Goal: Task Accomplishment & Management: Use online tool/utility

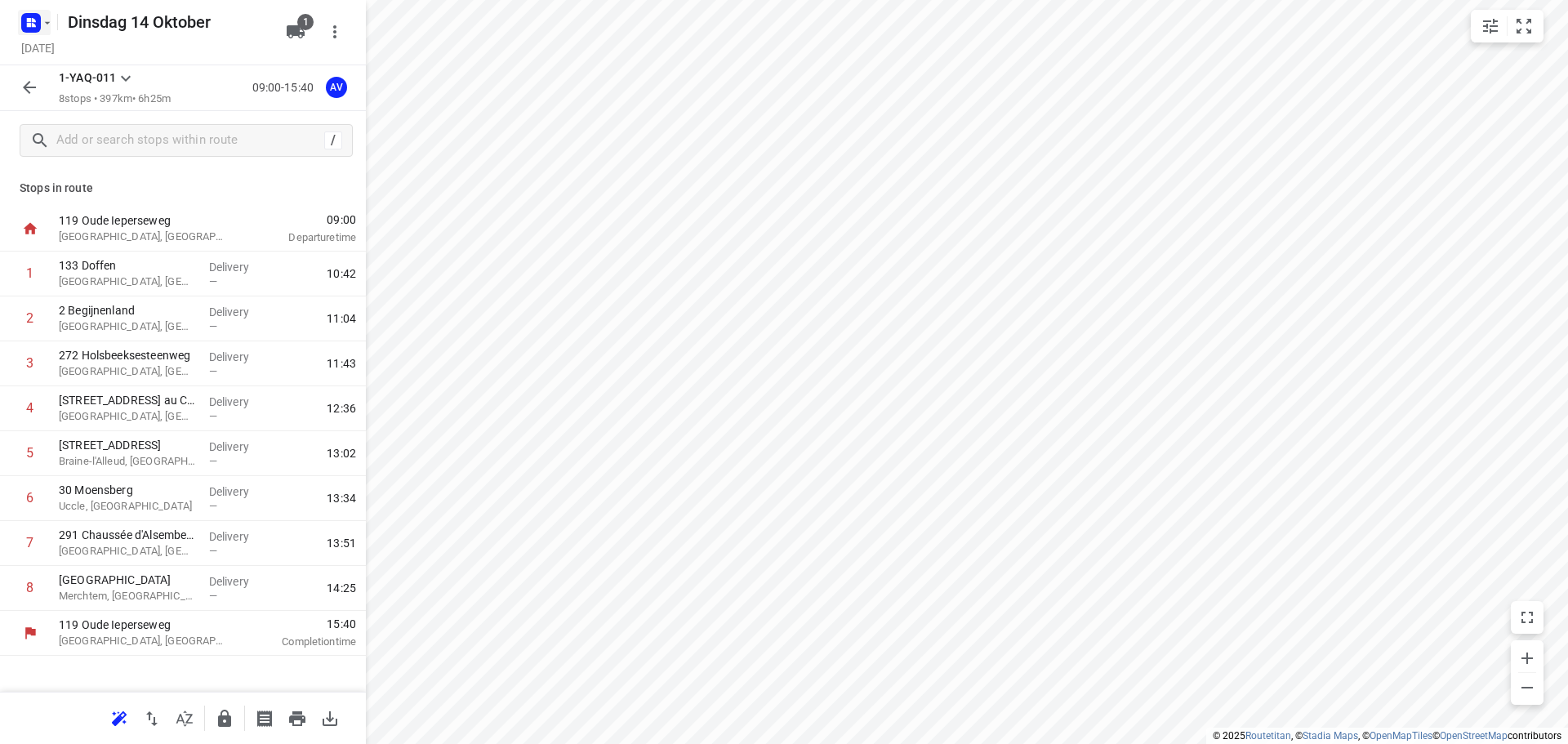
click at [40, 18] on rect "button" at bounding box center [30, 22] width 19 height 19
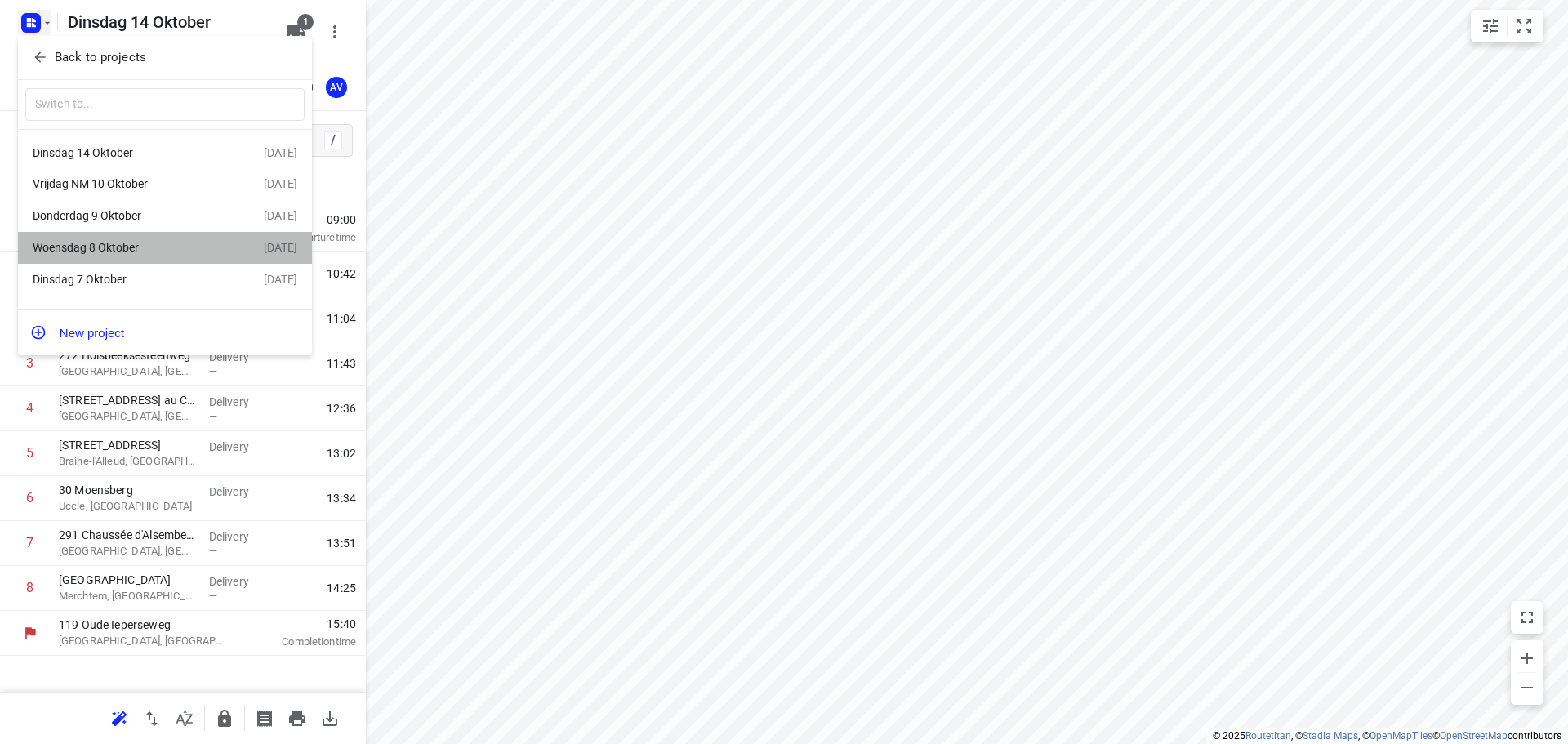
click at [144, 250] on div "Woensdag 8 Oktober" at bounding box center [126, 248] width 188 height 13
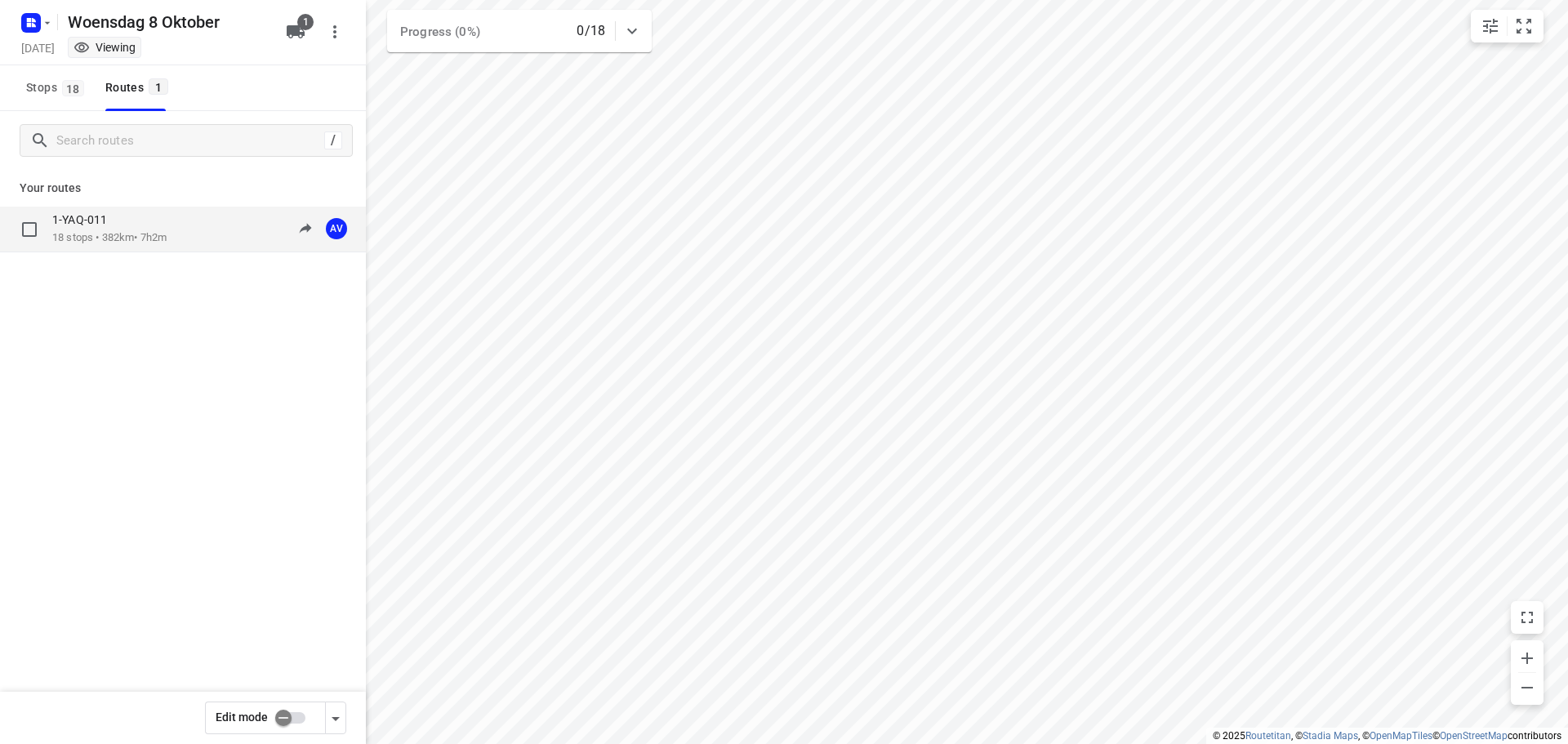
click at [192, 236] on div "1-YAQ-011 18 stops • 382km • 7h2m 09:00-16:01 AV" at bounding box center [209, 229] width 314 height 33
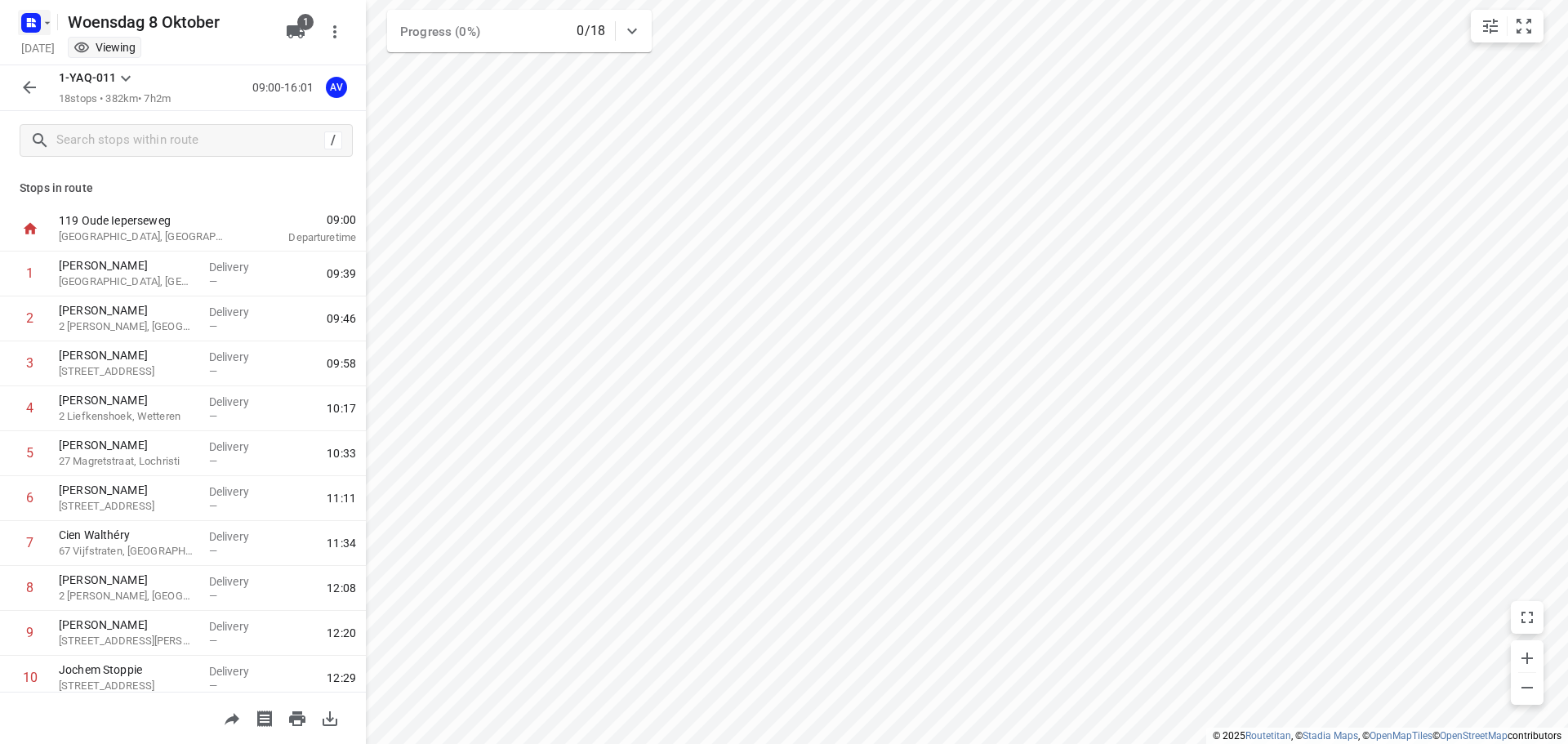
click at [38, 18] on rect "button" at bounding box center [30, 22] width 19 height 19
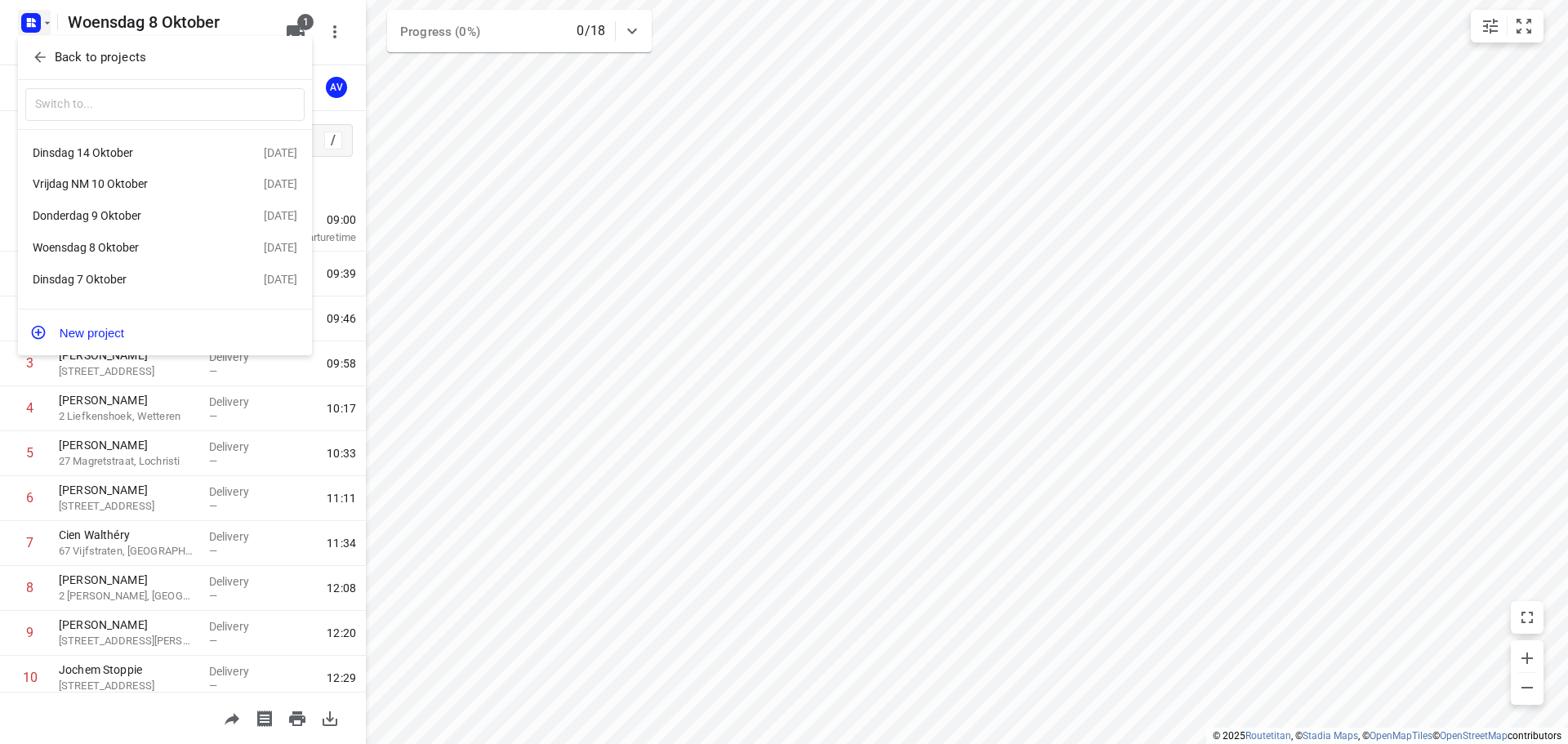
click at [129, 151] on div "Dinsdag 14 Oktober" at bounding box center [126, 153] width 188 height 13
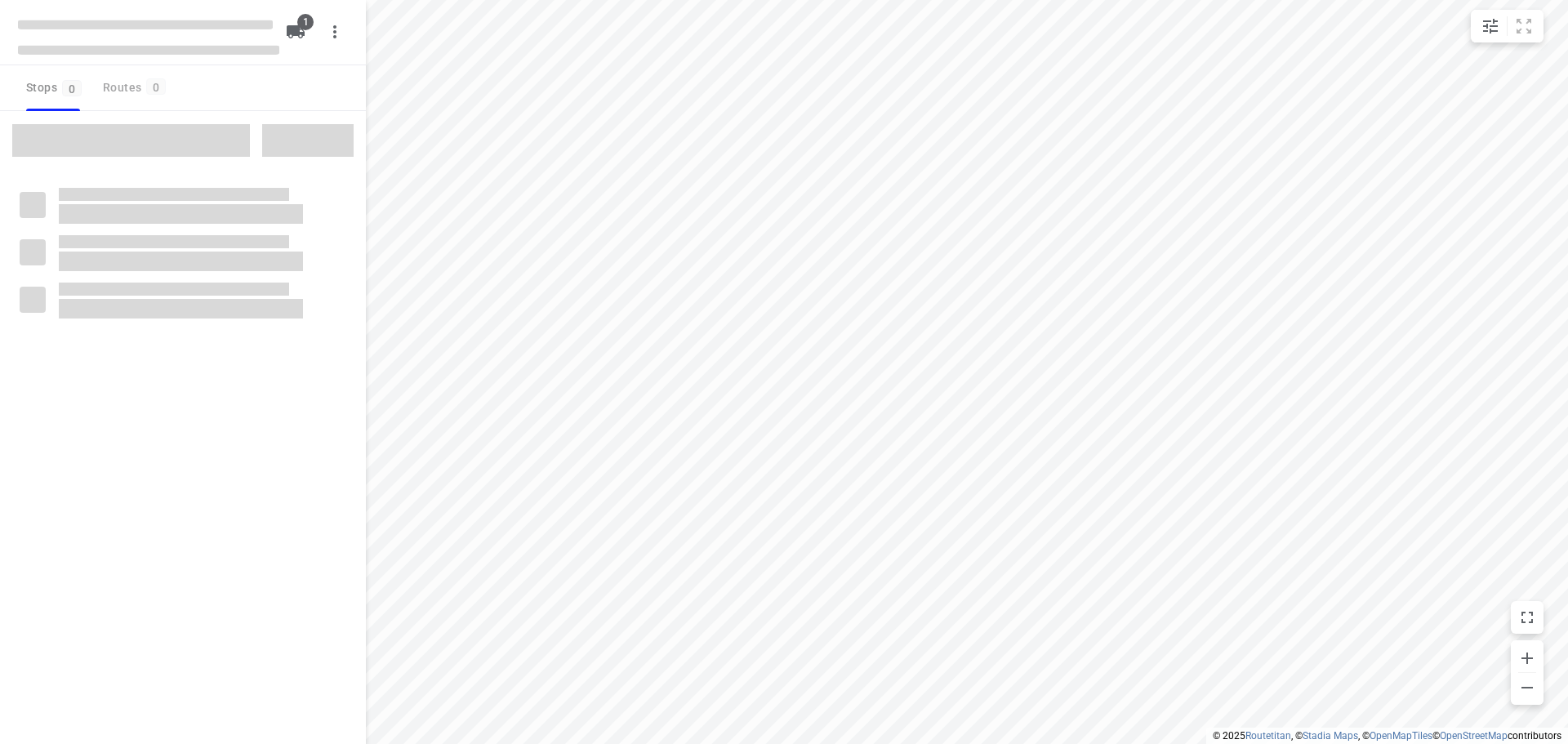
type input "distance"
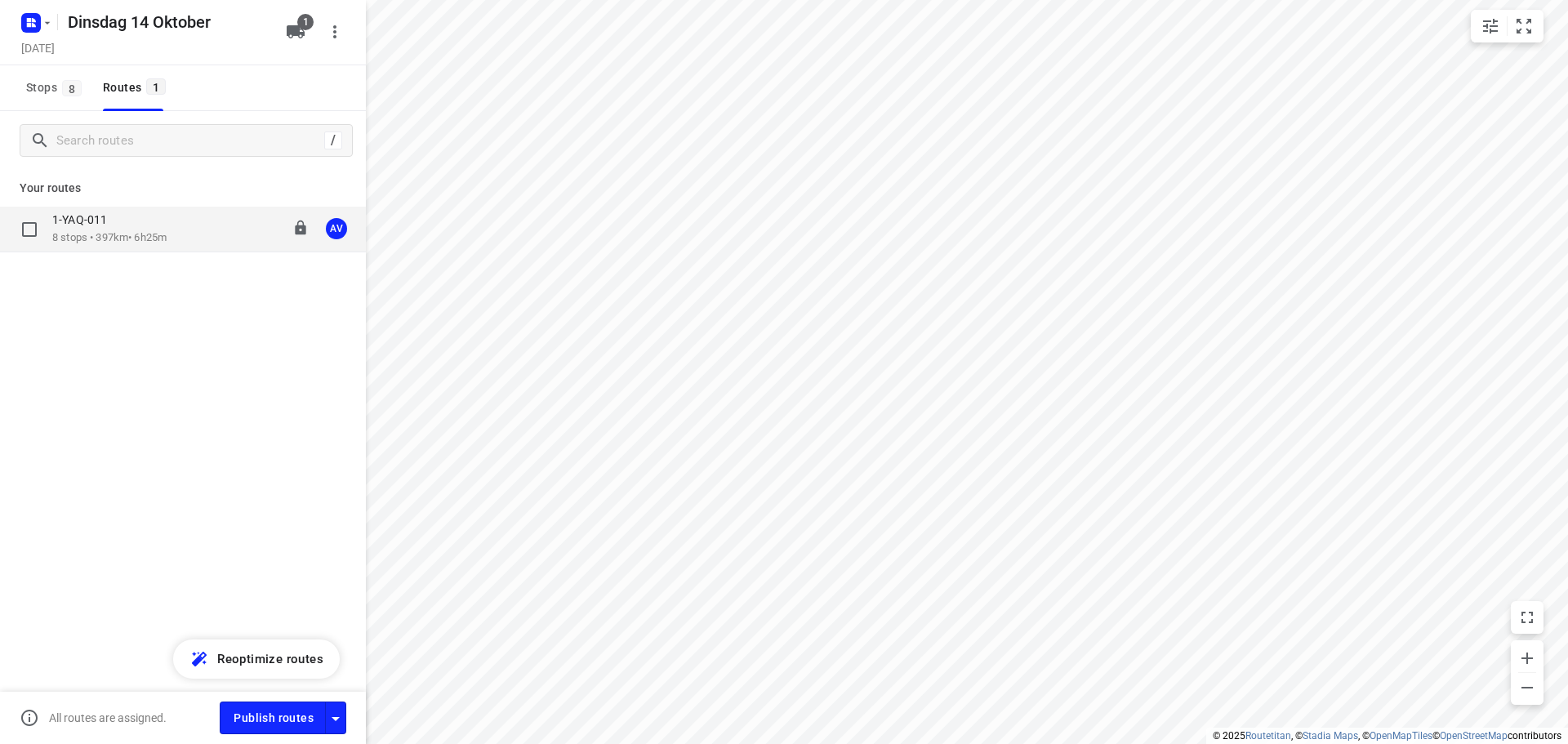
click at [204, 235] on div "1-YAQ-011 8 stops • 397km • 6h25m 09:00-15:40 AV" at bounding box center [209, 229] width 314 height 33
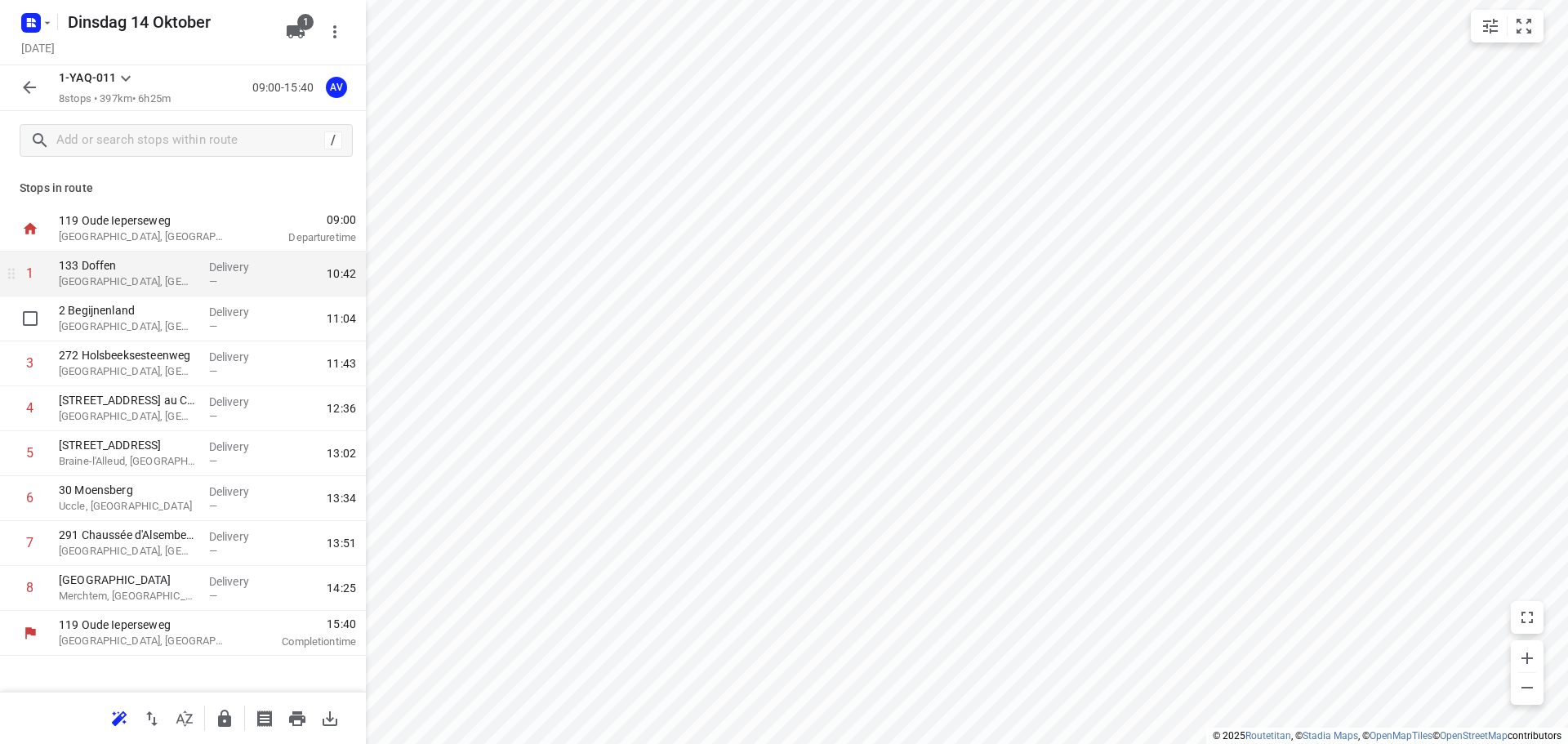
click at [112, 296] on div "2 Begijnenland Westerlo, [GEOGRAPHIC_DATA]" at bounding box center [127, 319] width 150 height 45
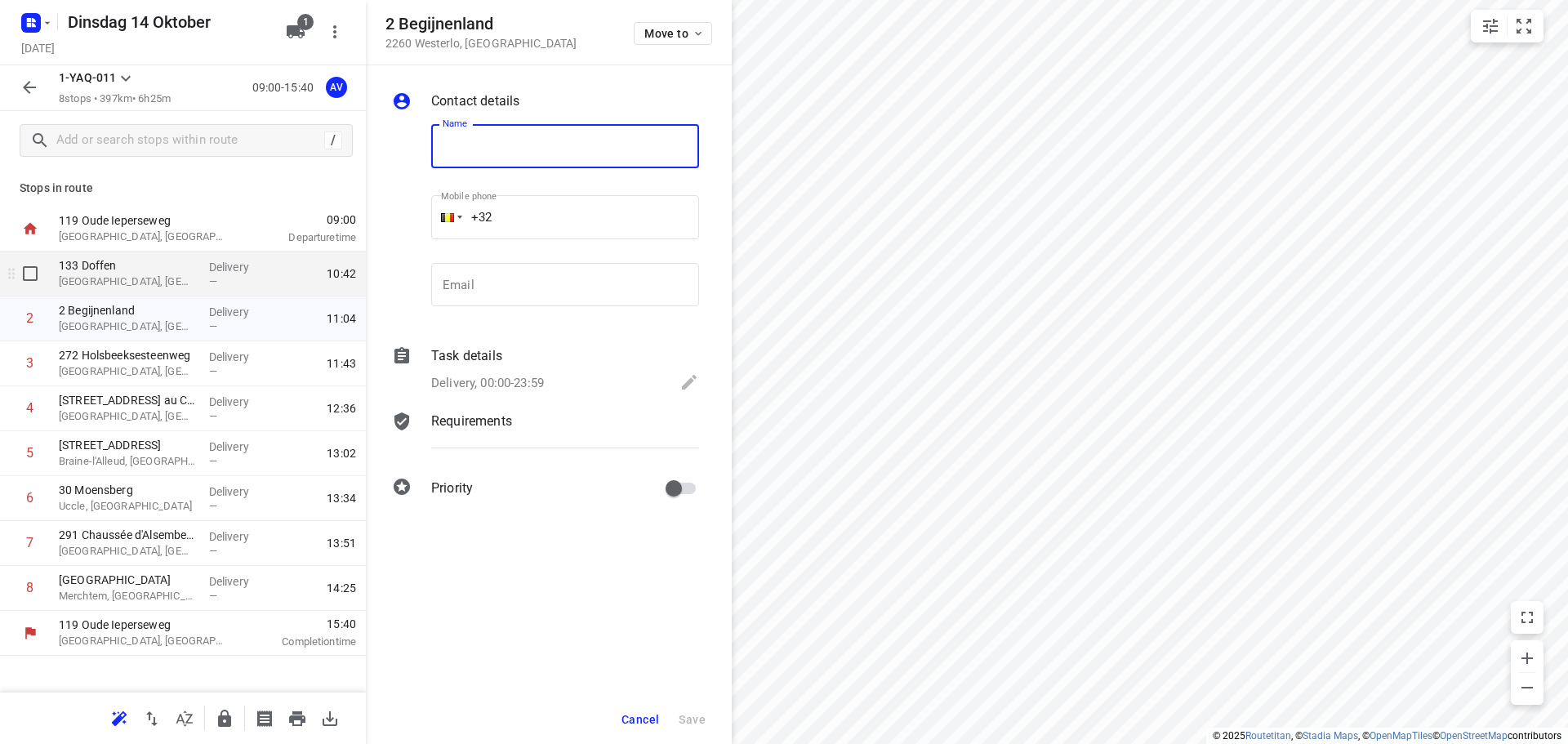
click at [155, 279] on p "[GEOGRAPHIC_DATA], [GEOGRAPHIC_DATA]" at bounding box center [127, 282] width 137 height 17
type input "[PERSON_NAME]"
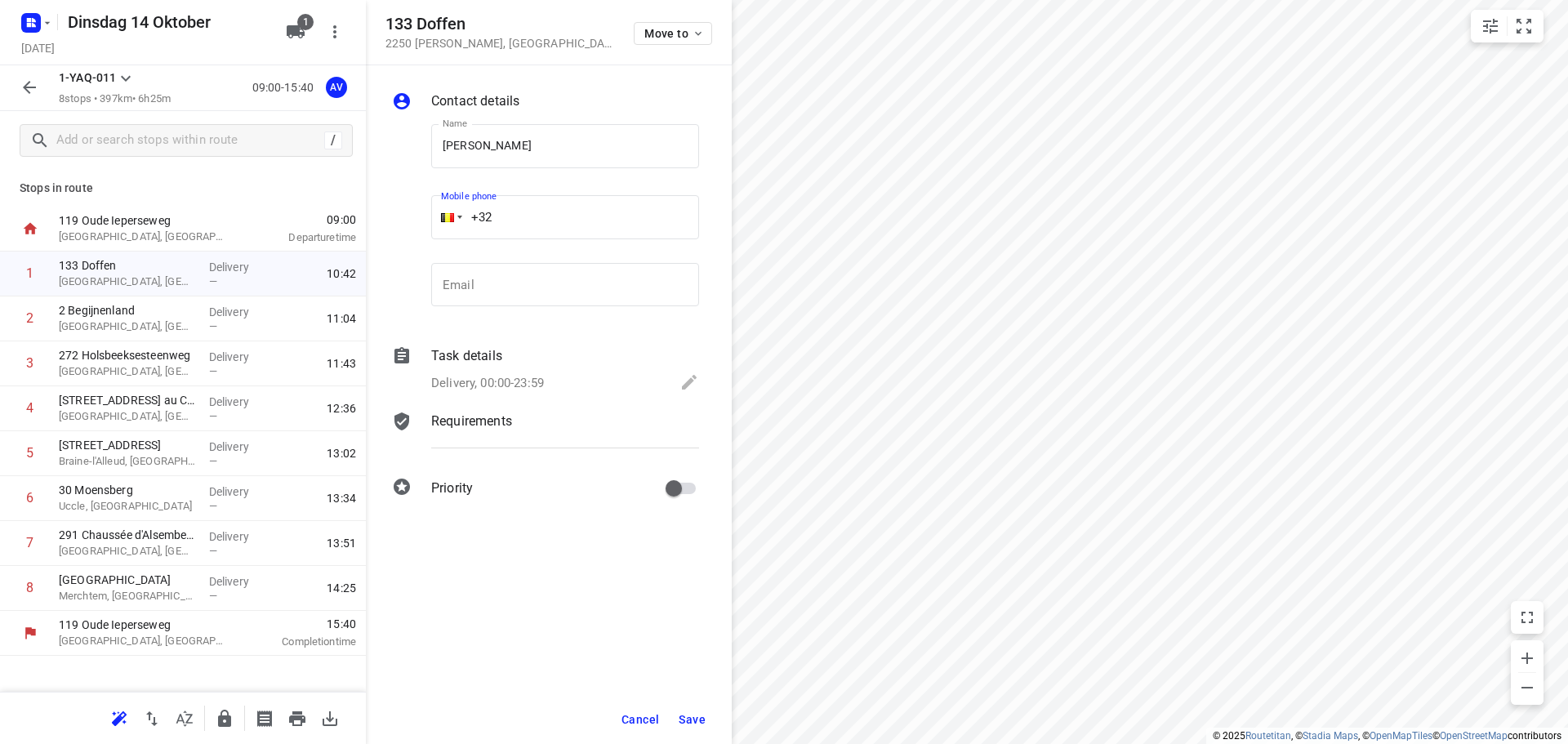
click at [532, 223] on input "+32" at bounding box center [564, 217] width 268 height 44
type input "[PHONE_NUMBER]"
click at [523, 382] on p "Delivery, 00:00-23:59" at bounding box center [487, 383] width 112 height 18
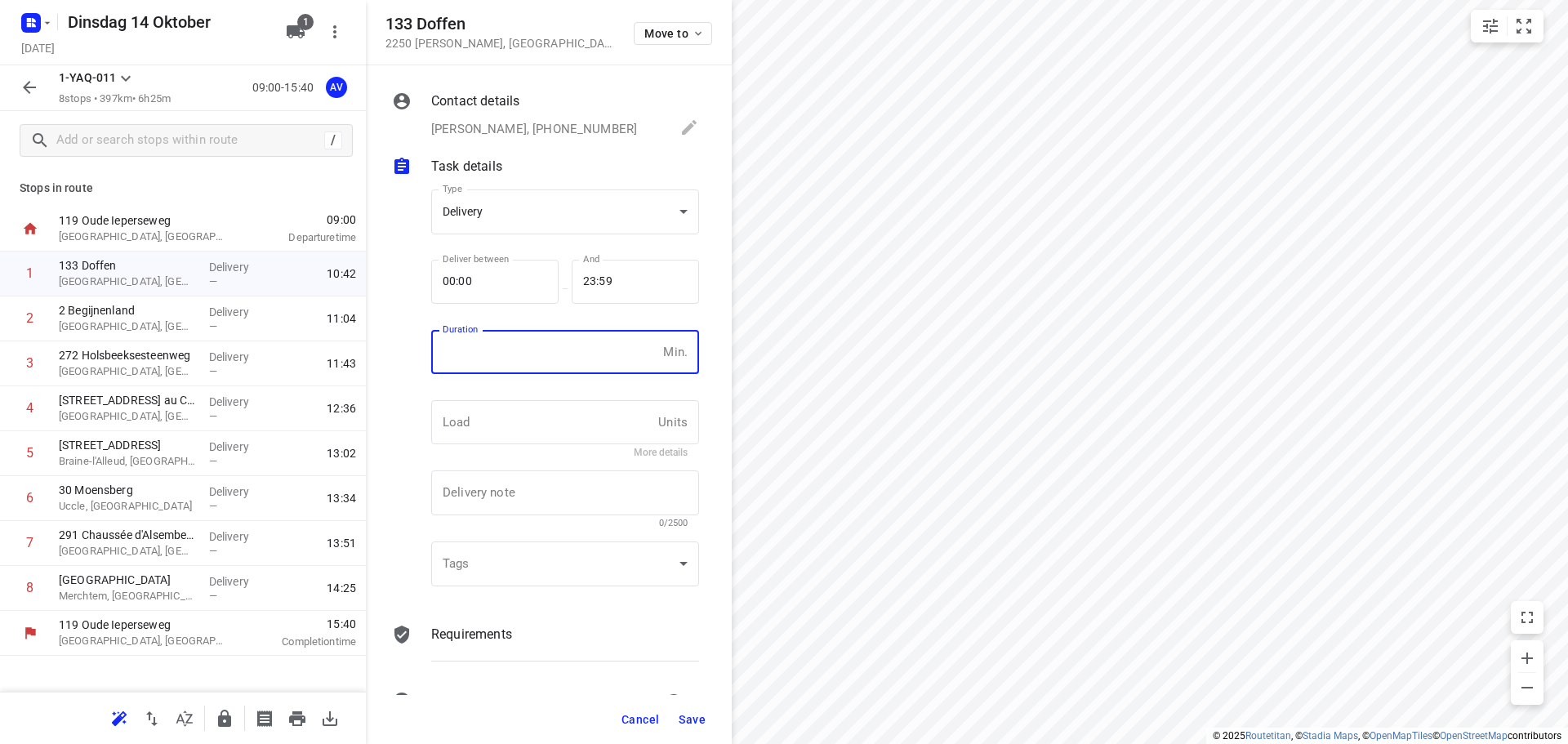
click at [540, 363] on input "number" at bounding box center [543, 352] width 225 height 44
type input "1"
click at [694, 716] on span "Save" at bounding box center [691, 720] width 27 height 13
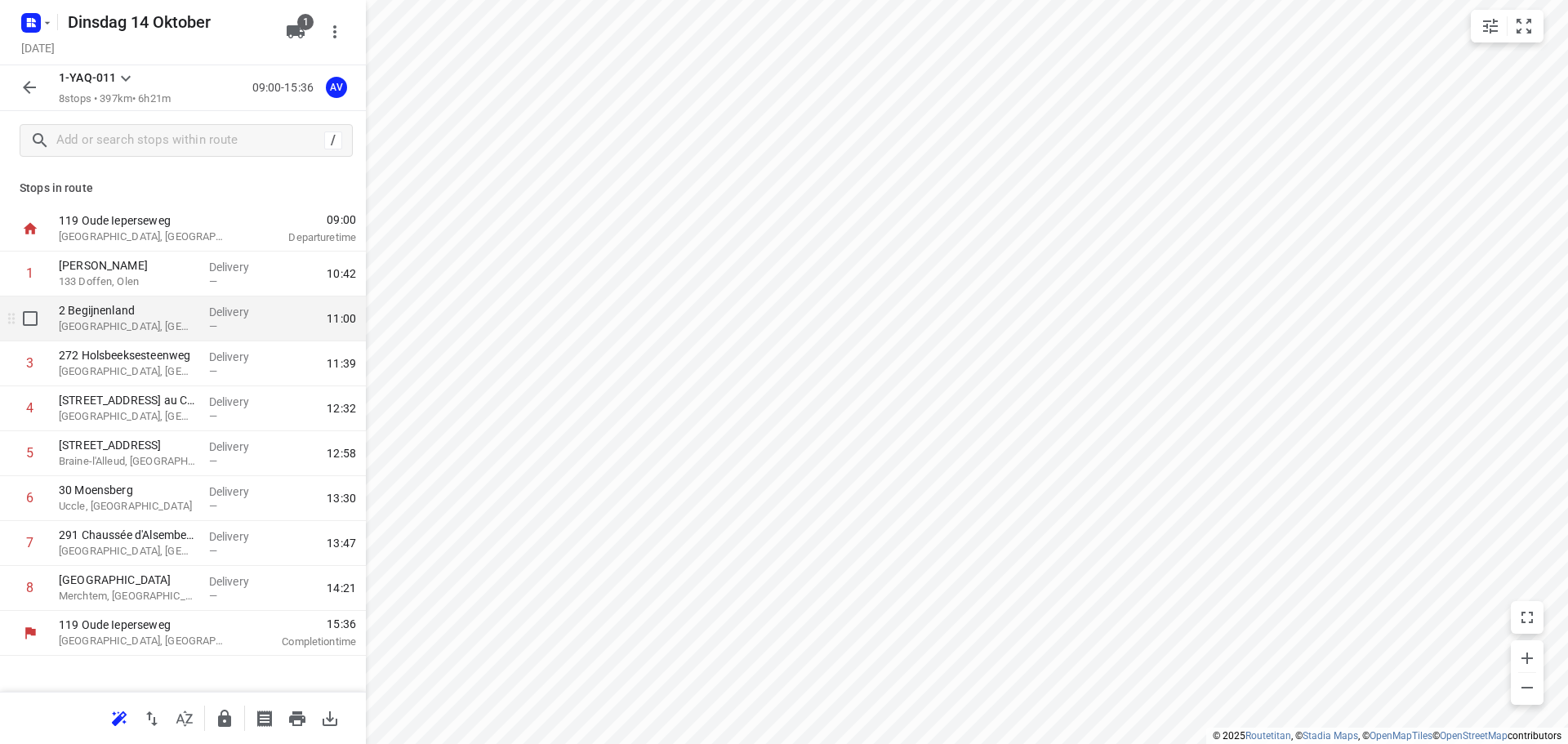
click at [161, 330] on p "[GEOGRAPHIC_DATA], [GEOGRAPHIC_DATA]" at bounding box center [127, 327] width 137 height 17
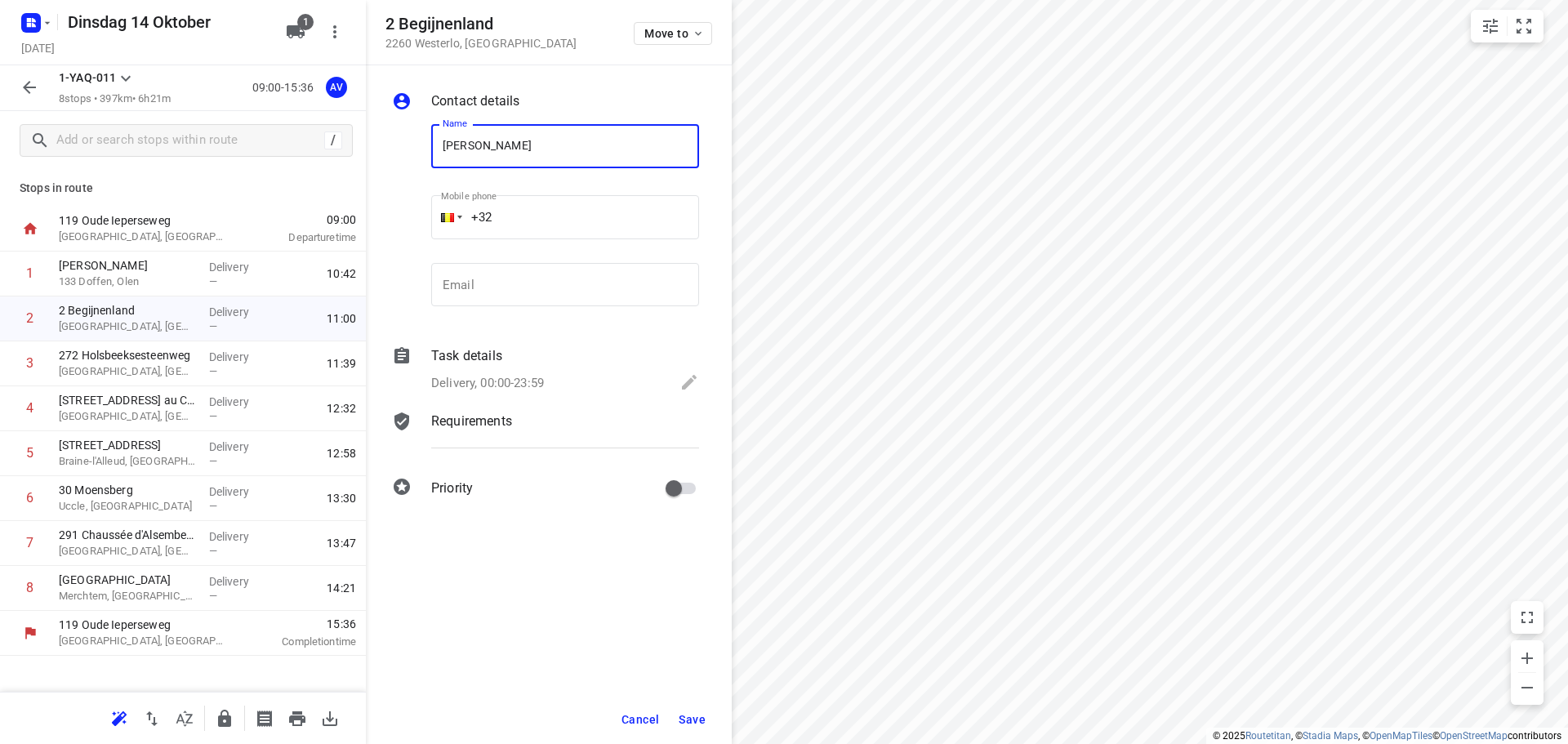
type input "[PERSON_NAME]"
click at [571, 217] on input "+32" at bounding box center [564, 217] width 268 height 44
type input "[PHONE_NUMBER]"
click at [513, 377] on p "Delivery, 00:00-23:59" at bounding box center [487, 383] width 112 height 18
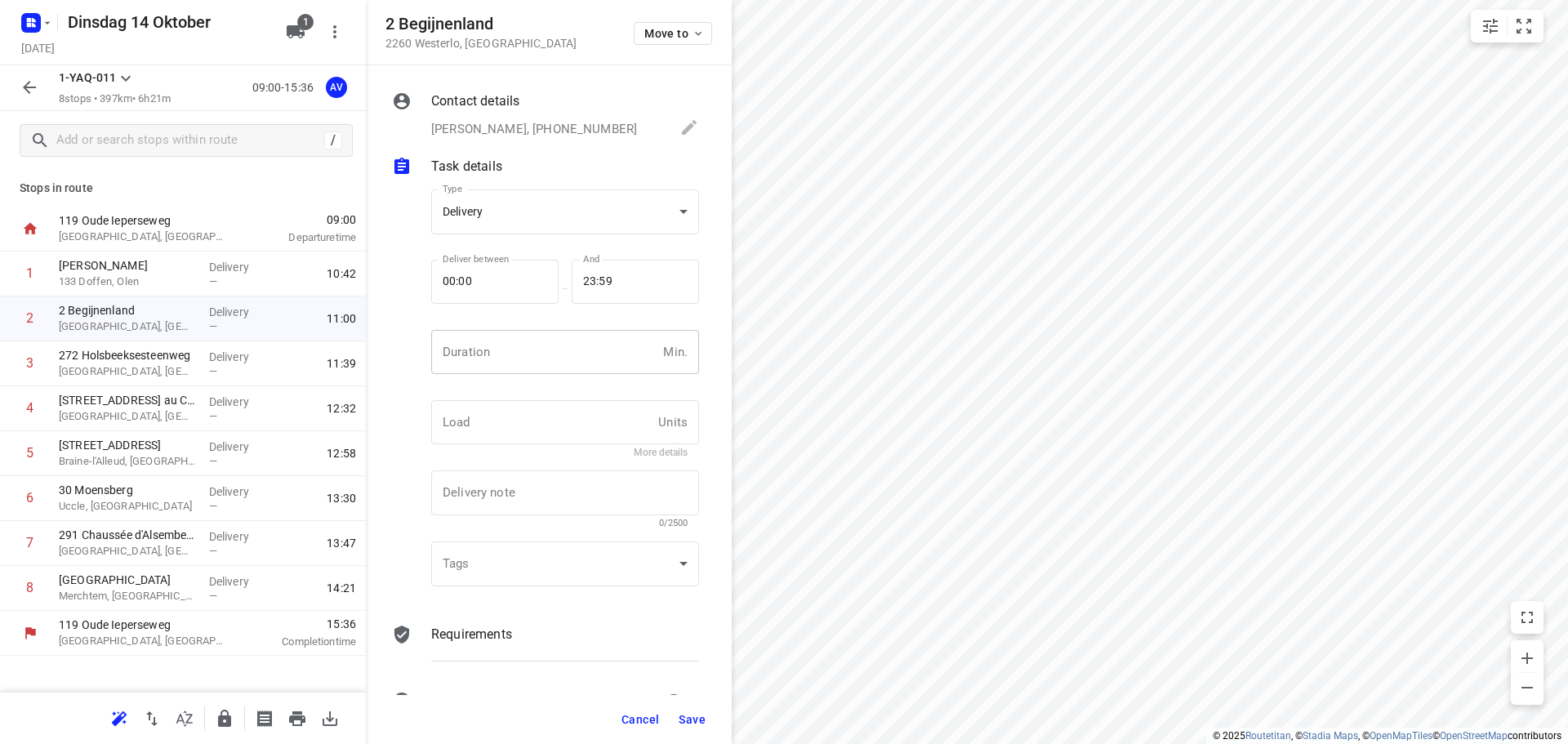
click at [526, 363] on input "number" at bounding box center [543, 352] width 225 height 44
type input "1"
click at [697, 720] on span "Save" at bounding box center [691, 720] width 27 height 13
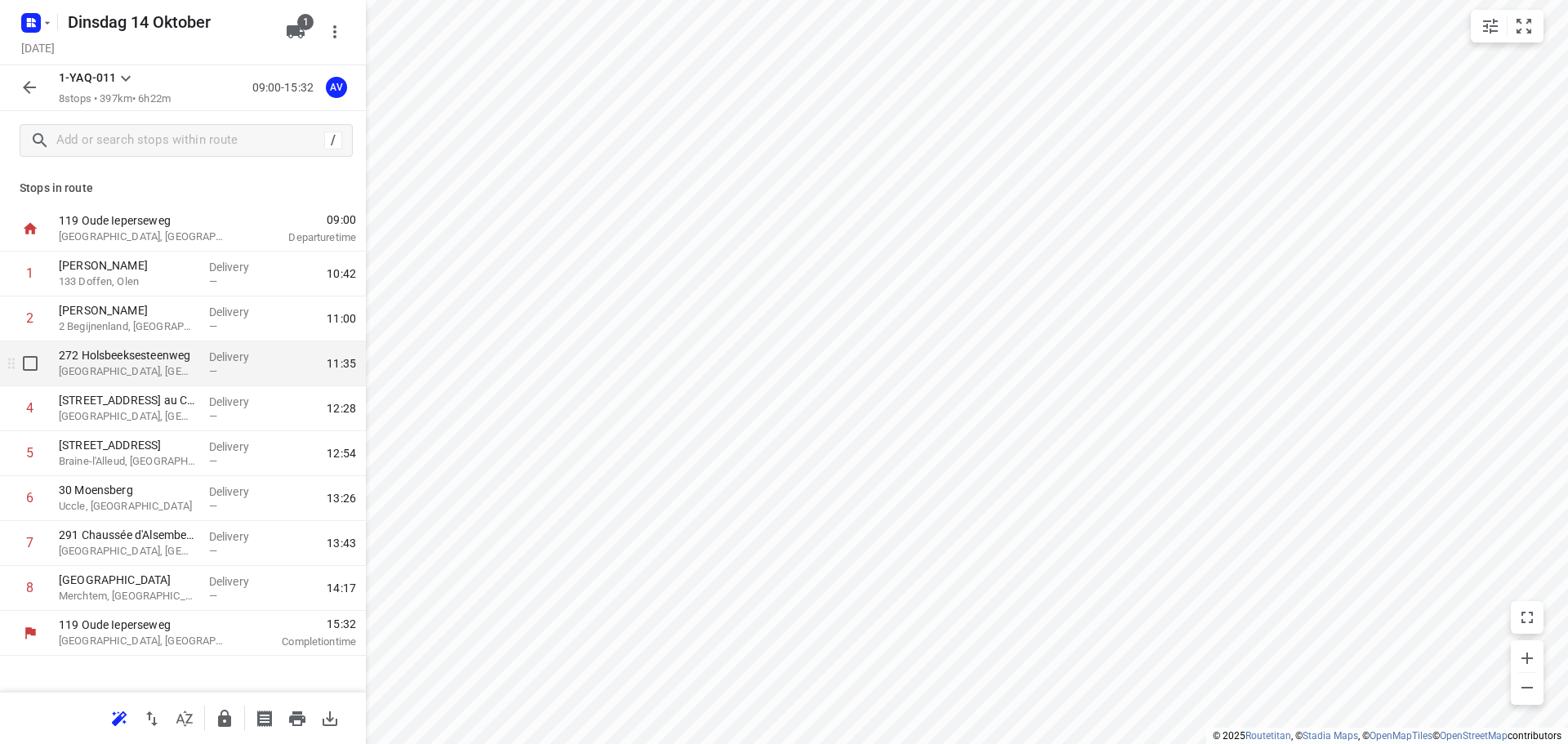
click at [146, 372] on p "[GEOGRAPHIC_DATA], [GEOGRAPHIC_DATA]" at bounding box center [127, 372] width 137 height 17
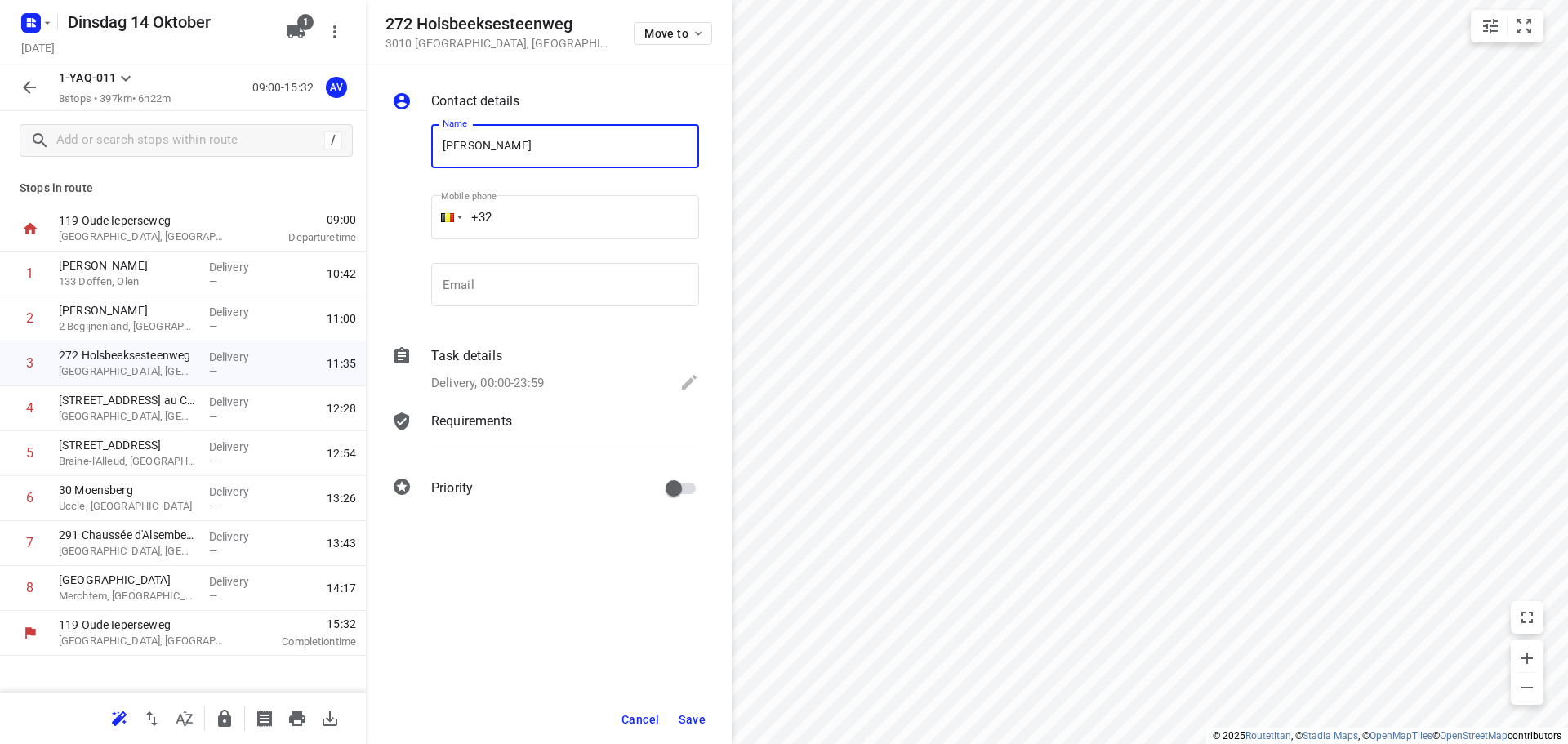
type input "[PERSON_NAME]"
click at [563, 209] on input "+32" at bounding box center [564, 217] width 268 height 44
type input "[PHONE_NUMBER]"
drag, startPoint x: 472, startPoint y: 383, endPoint x: 516, endPoint y: 373, distance: 45.1
click at [473, 383] on p "Delivery, 00:00-23:59" at bounding box center [487, 383] width 112 height 18
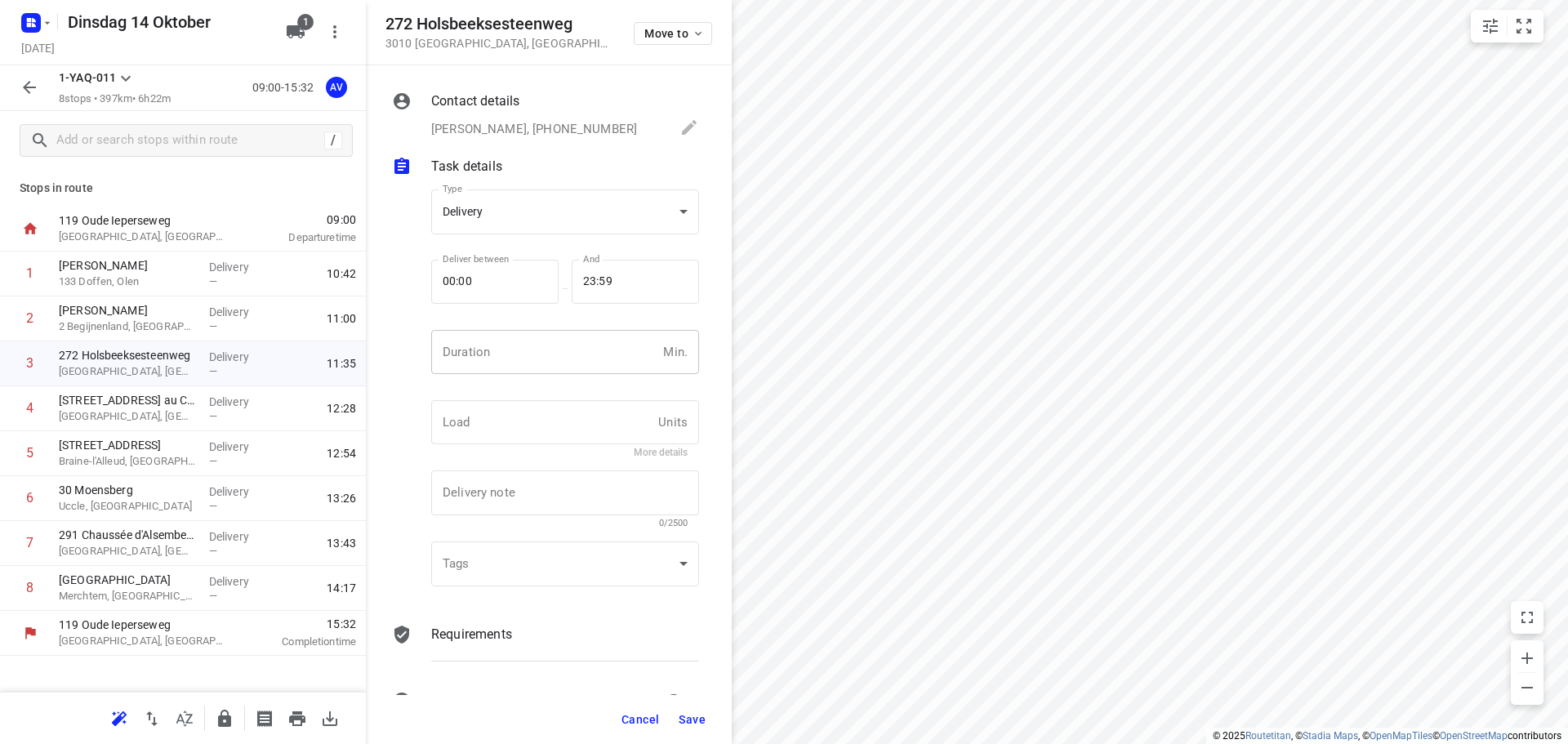
click at [525, 360] on input "number" at bounding box center [543, 352] width 225 height 44
type input "1"
click at [698, 716] on span "Save" at bounding box center [691, 720] width 27 height 13
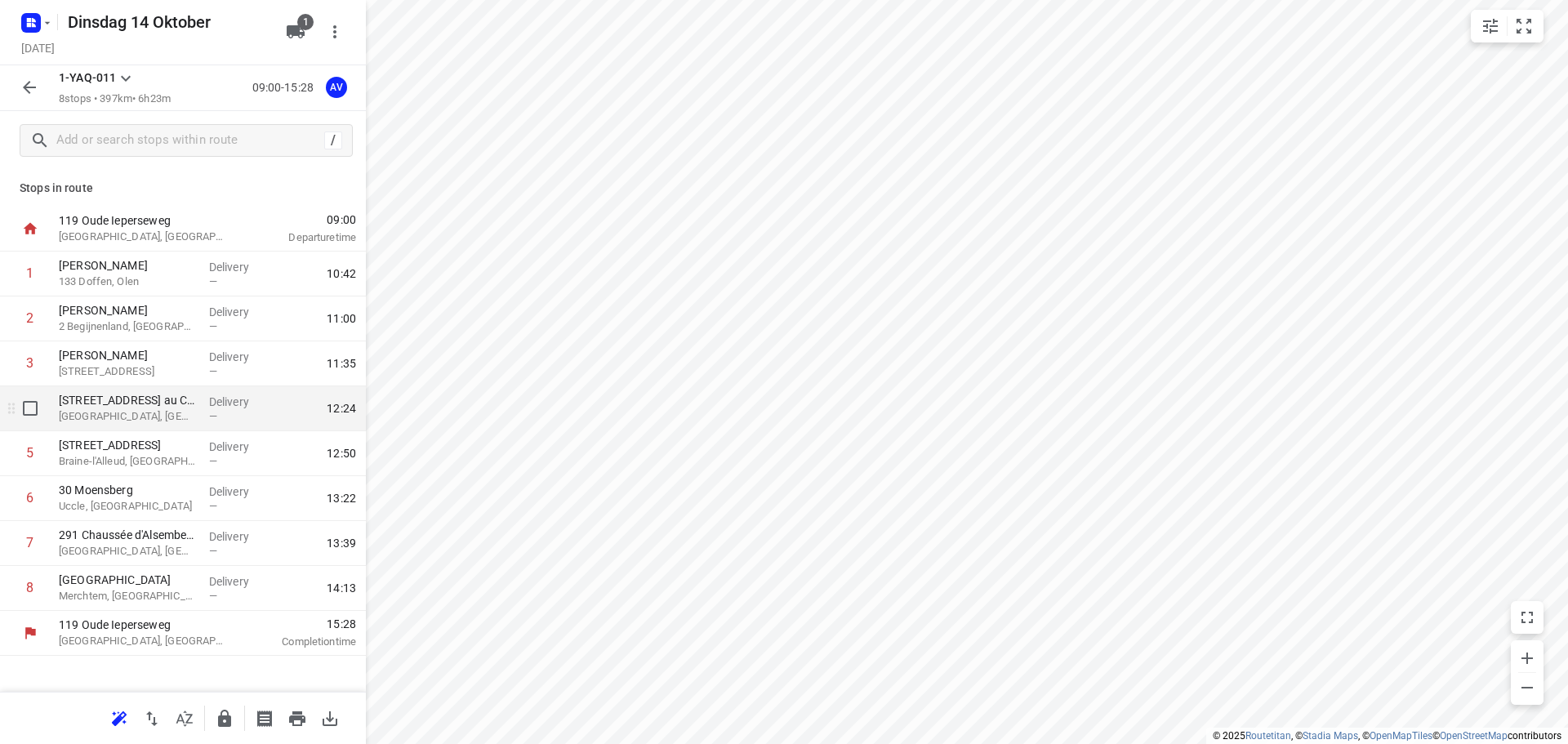
click at [178, 416] on p "[GEOGRAPHIC_DATA], [GEOGRAPHIC_DATA]" at bounding box center [127, 417] width 137 height 17
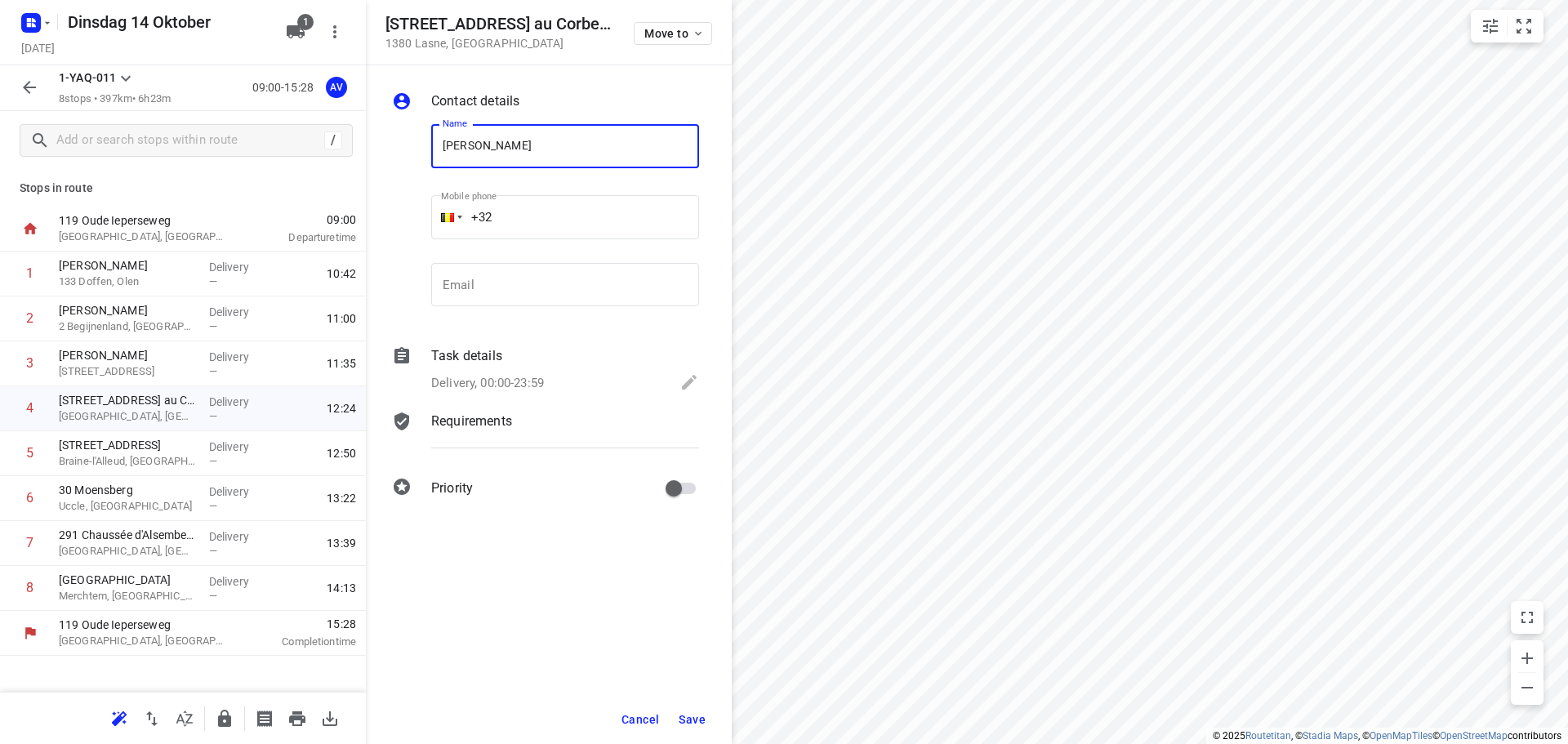
type input "[PERSON_NAME]"
click at [598, 223] on input "+32" at bounding box center [564, 217] width 268 height 44
type input "[PHONE_NUMBER]"
click at [534, 383] on p "Delivery, 00:00-23:59" at bounding box center [487, 383] width 112 height 18
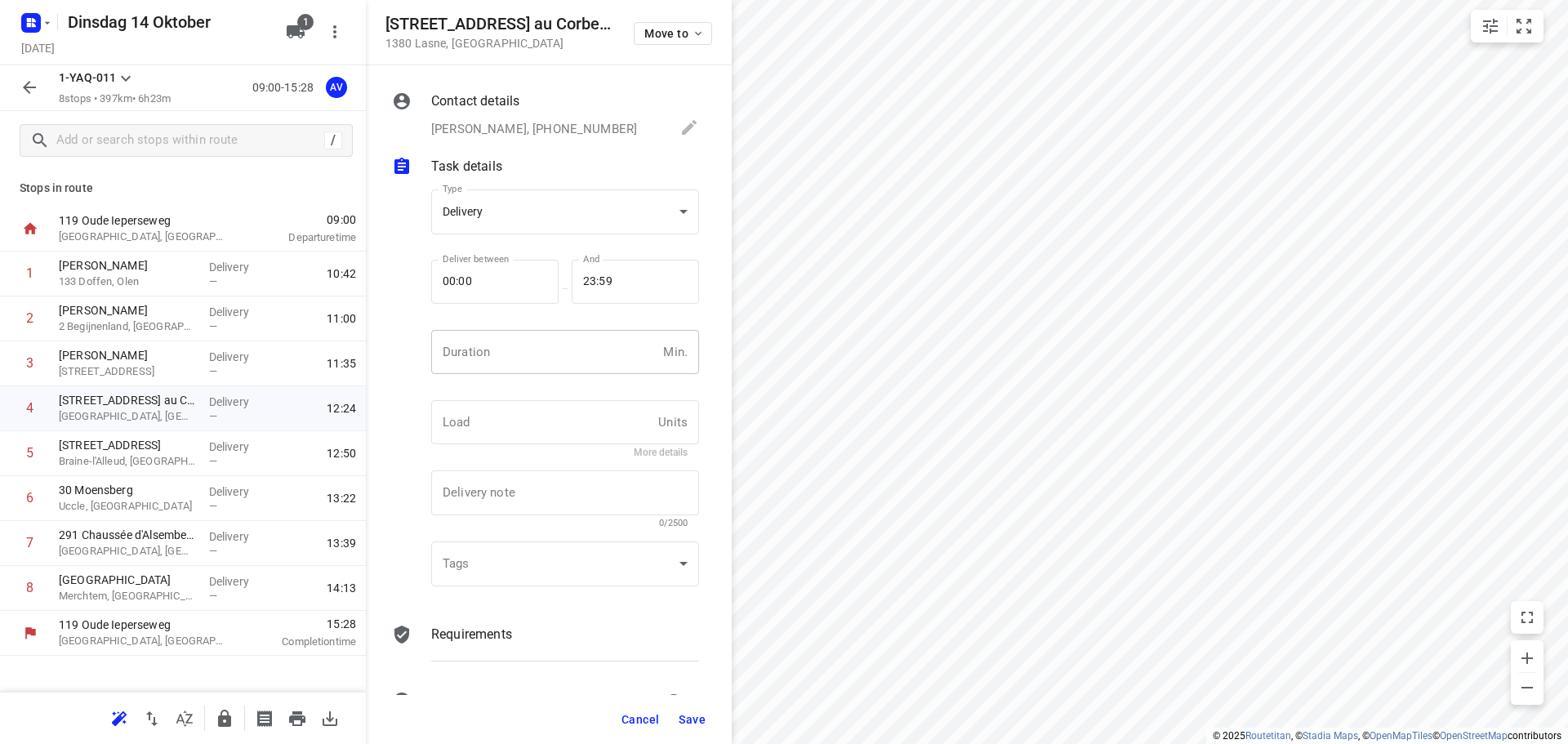
click at [547, 358] on input "number" at bounding box center [543, 352] width 225 height 44
type input "1"
click at [694, 719] on span "Save" at bounding box center [691, 720] width 27 height 13
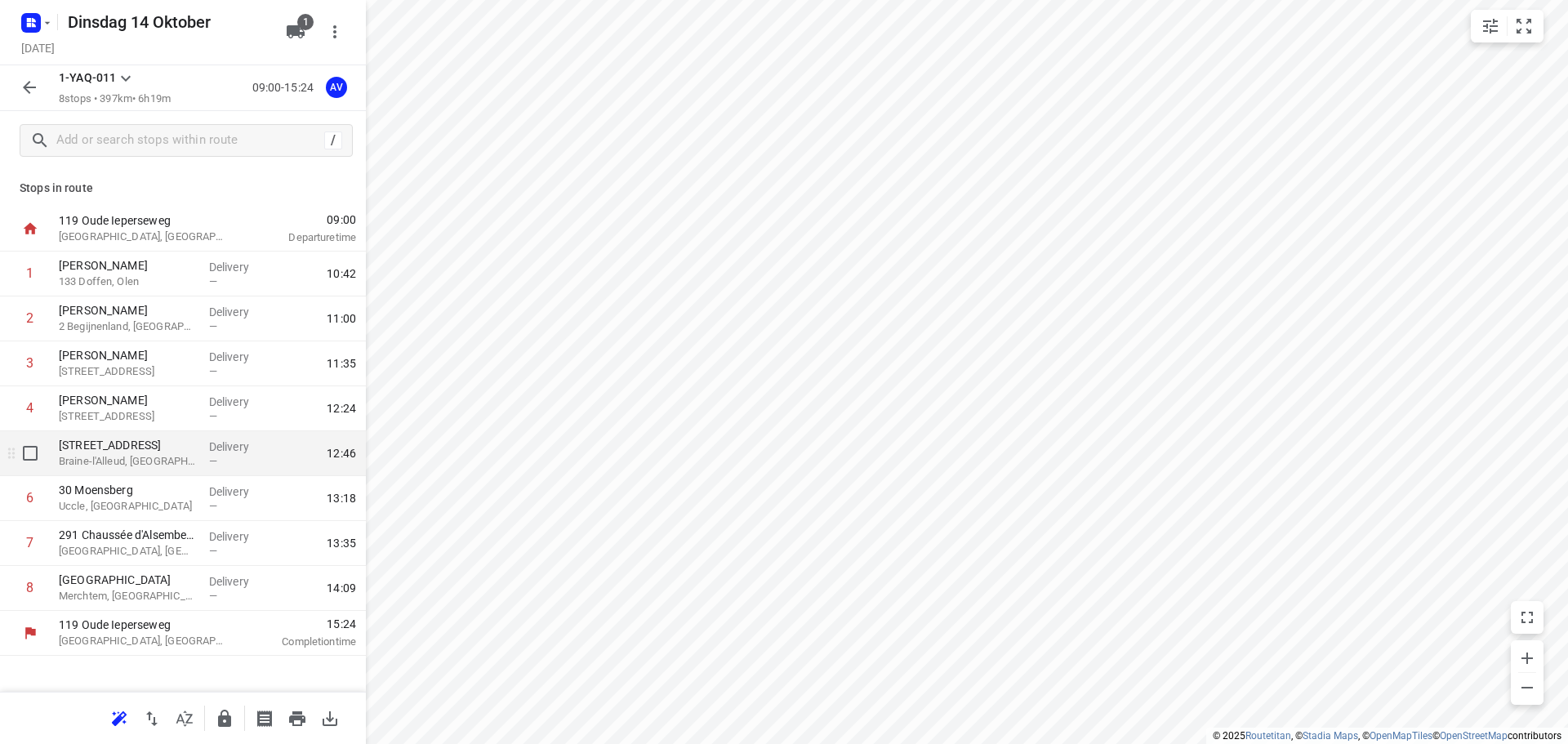
click at [157, 457] on p "Braine-l'Alleud, [GEOGRAPHIC_DATA]" at bounding box center [127, 461] width 137 height 17
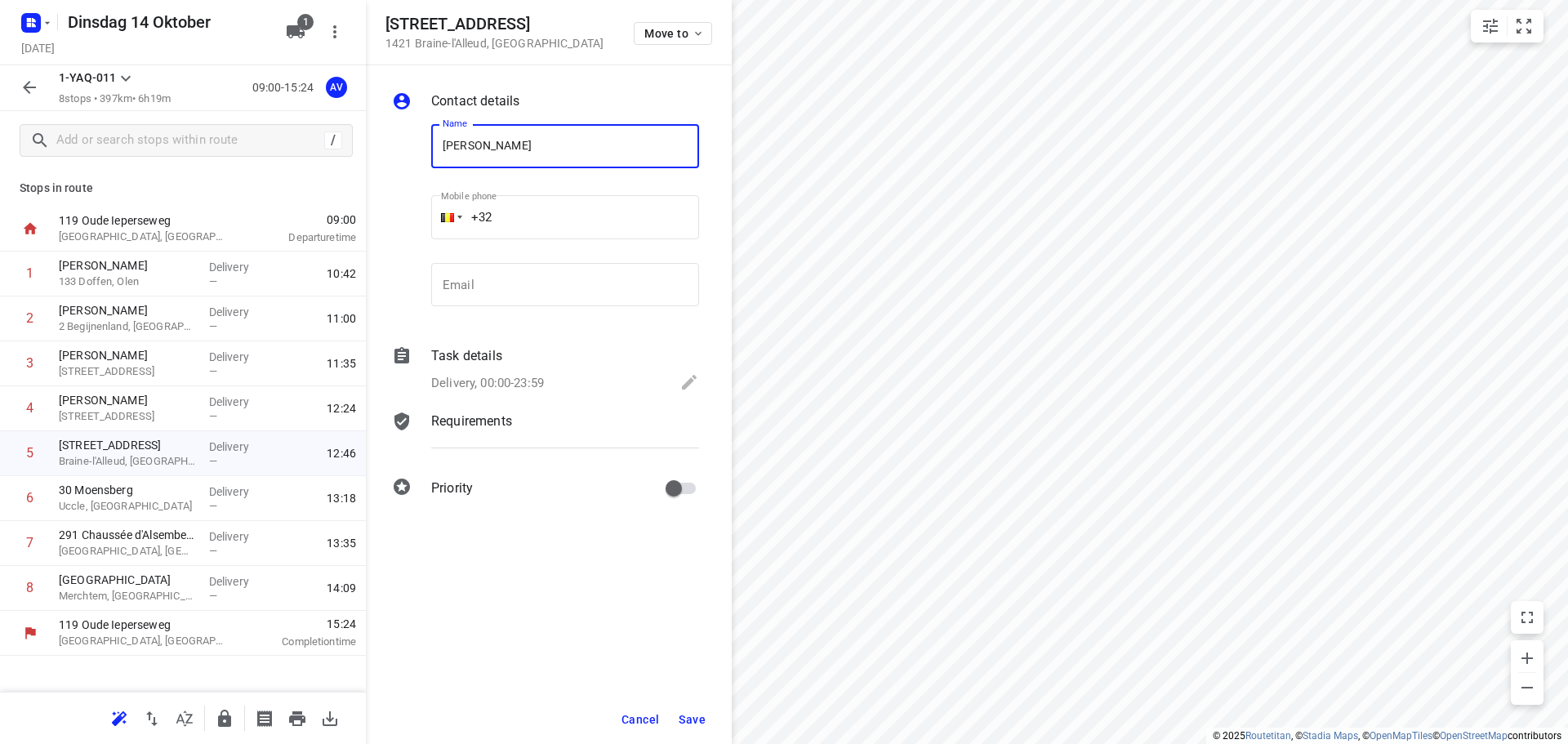
type input "[PERSON_NAME]"
click at [582, 204] on input "+32" at bounding box center [564, 217] width 268 height 44
type input "[PHONE_NUMBER]"
click at [544, 383] on p "Delivery, 00:00-23:59" at bounding box center [487, 383] width 112 height 18
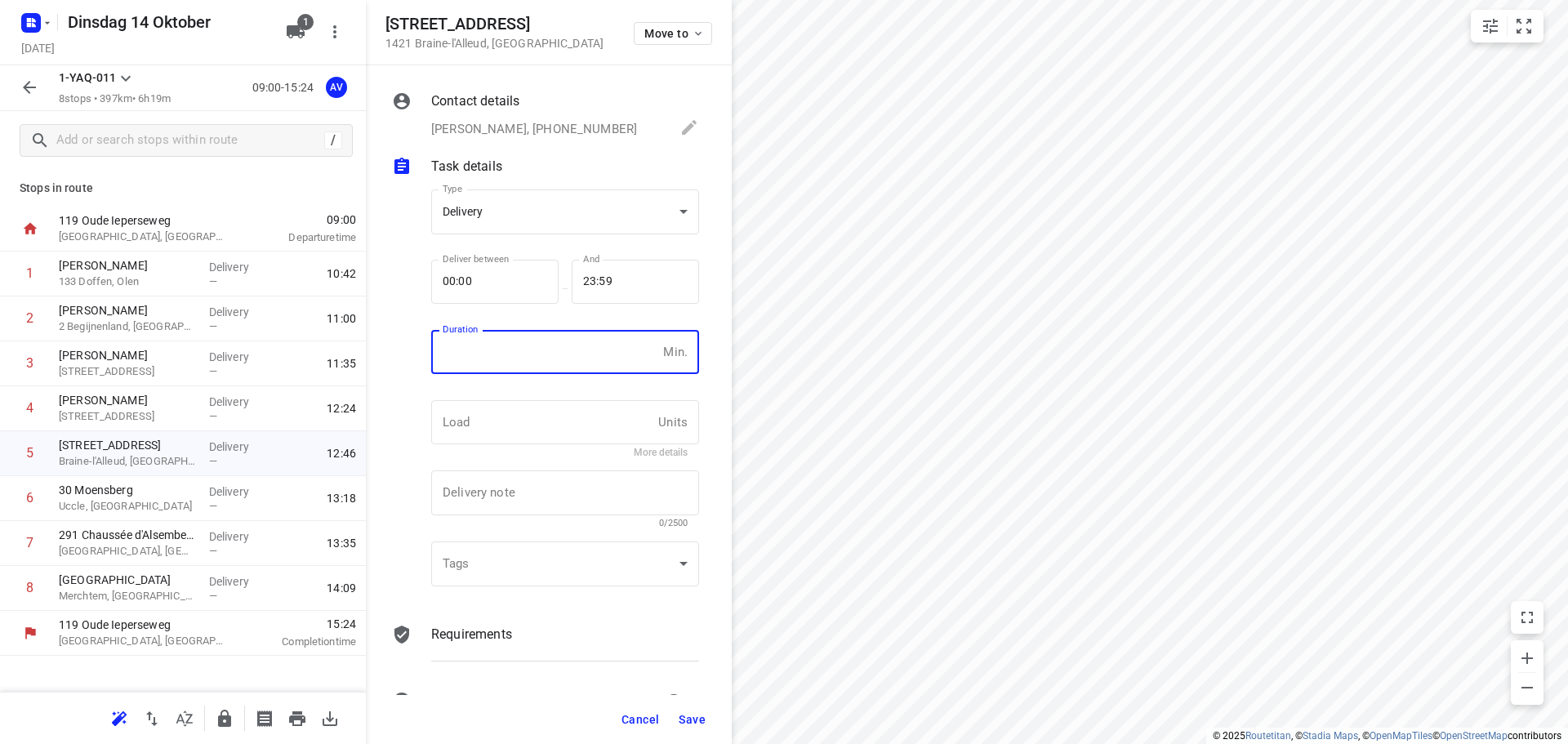
click at [552, 359] on input "number" at bounding box center [543, 352] width 225 height 44
type input "1"
click at [696, 722] on span "Save" at bounding box center [691, 720] width 27 height 13
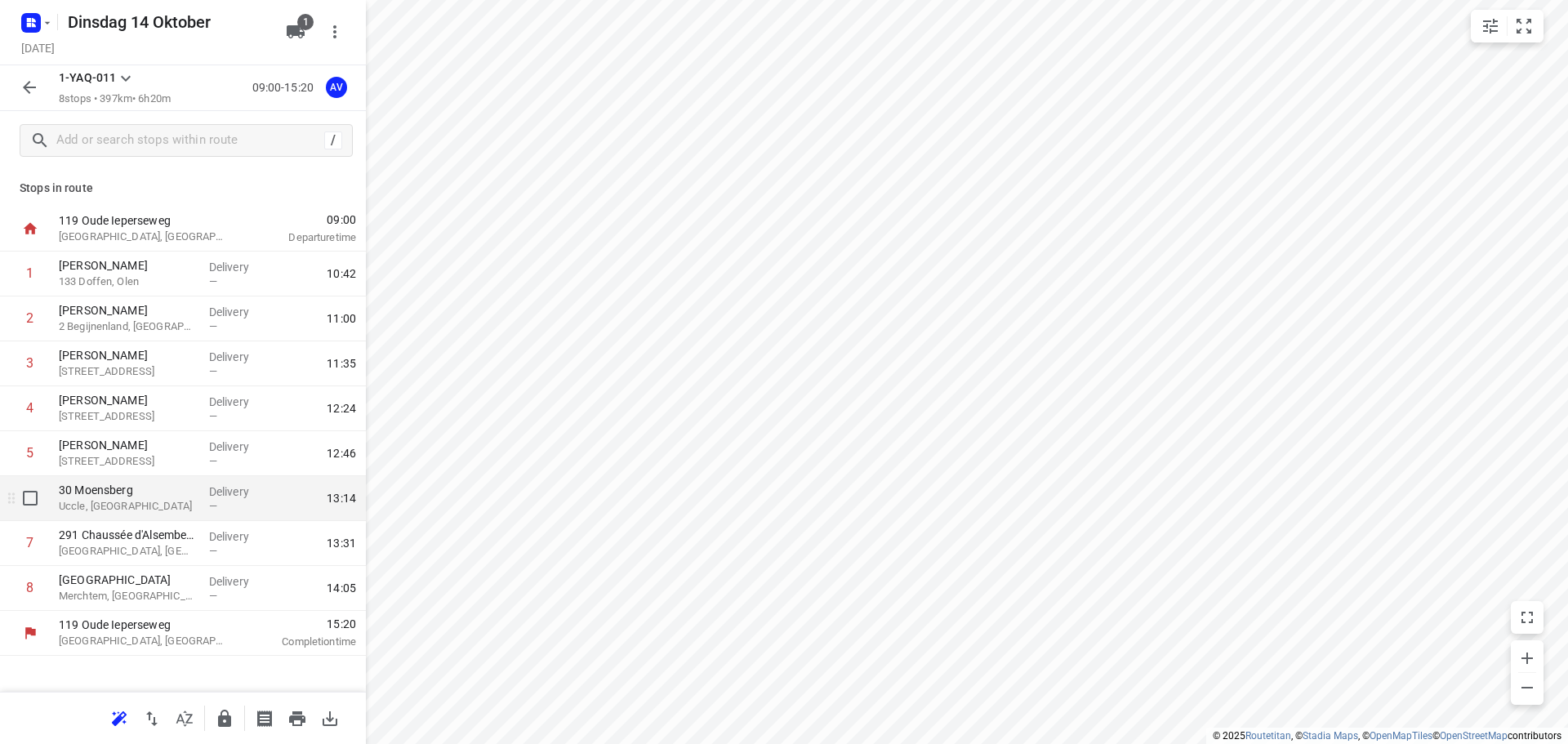
click at [155, 509] on p "Uccle, [GEOGRAPHIC_DATA]" at bounding box center [127, 506] width 137 height 17
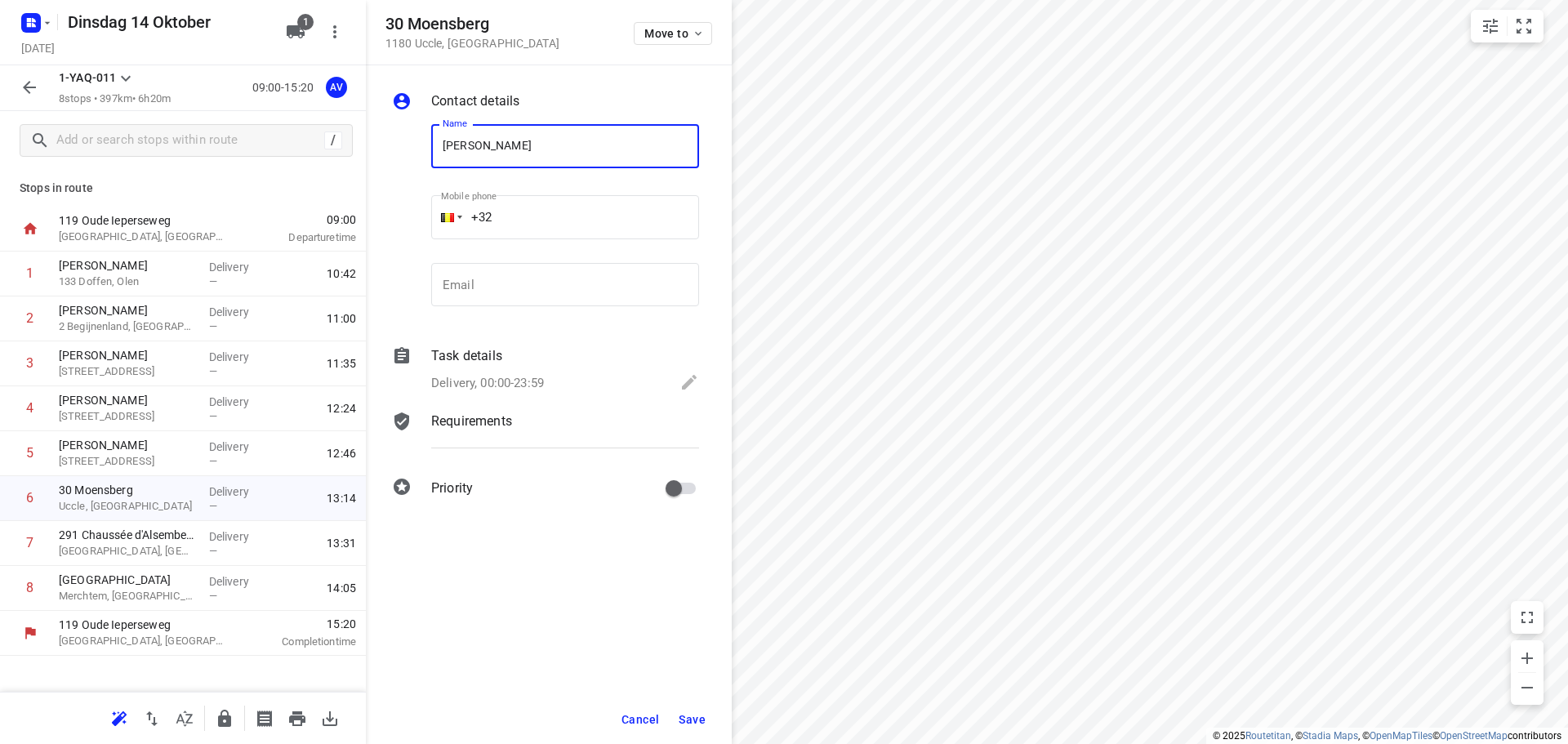
type input "[PERSON_NAME]"
click at [571, 206] on input "+32" at bounding box center [564, 217] width 268 height 44
type input "[PHONE_NUMBER]"
click at [515, 379] on p "Delivery, 00:00-23:59" at bounding box center [487, 383] width 112 height 18
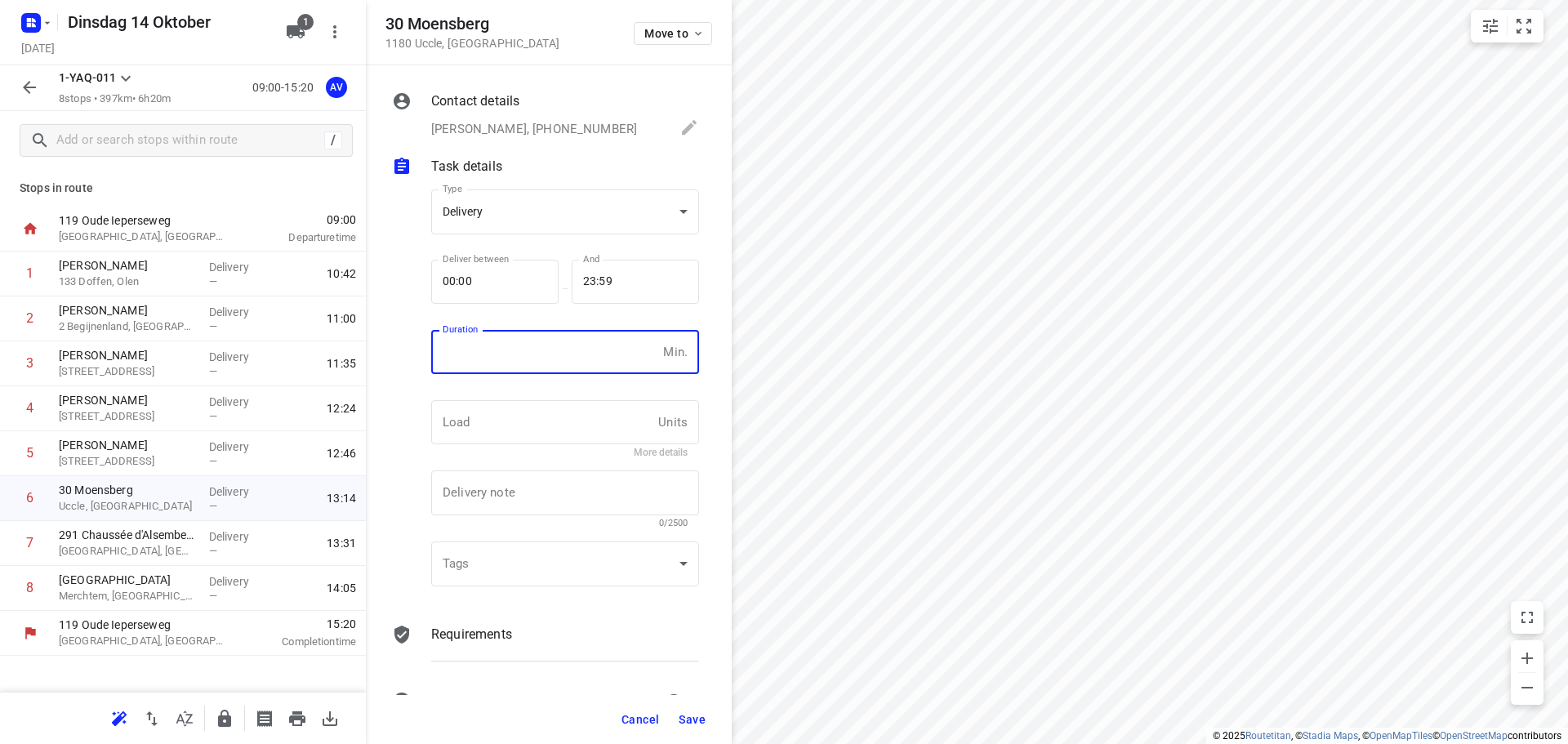
click at [525, 359] on input "number" at bounding box center [543, 352] width 225 height 44
type input "1"
click at [692, 723] on span "Save" at bounding box center [691, 720] width 27 height 13
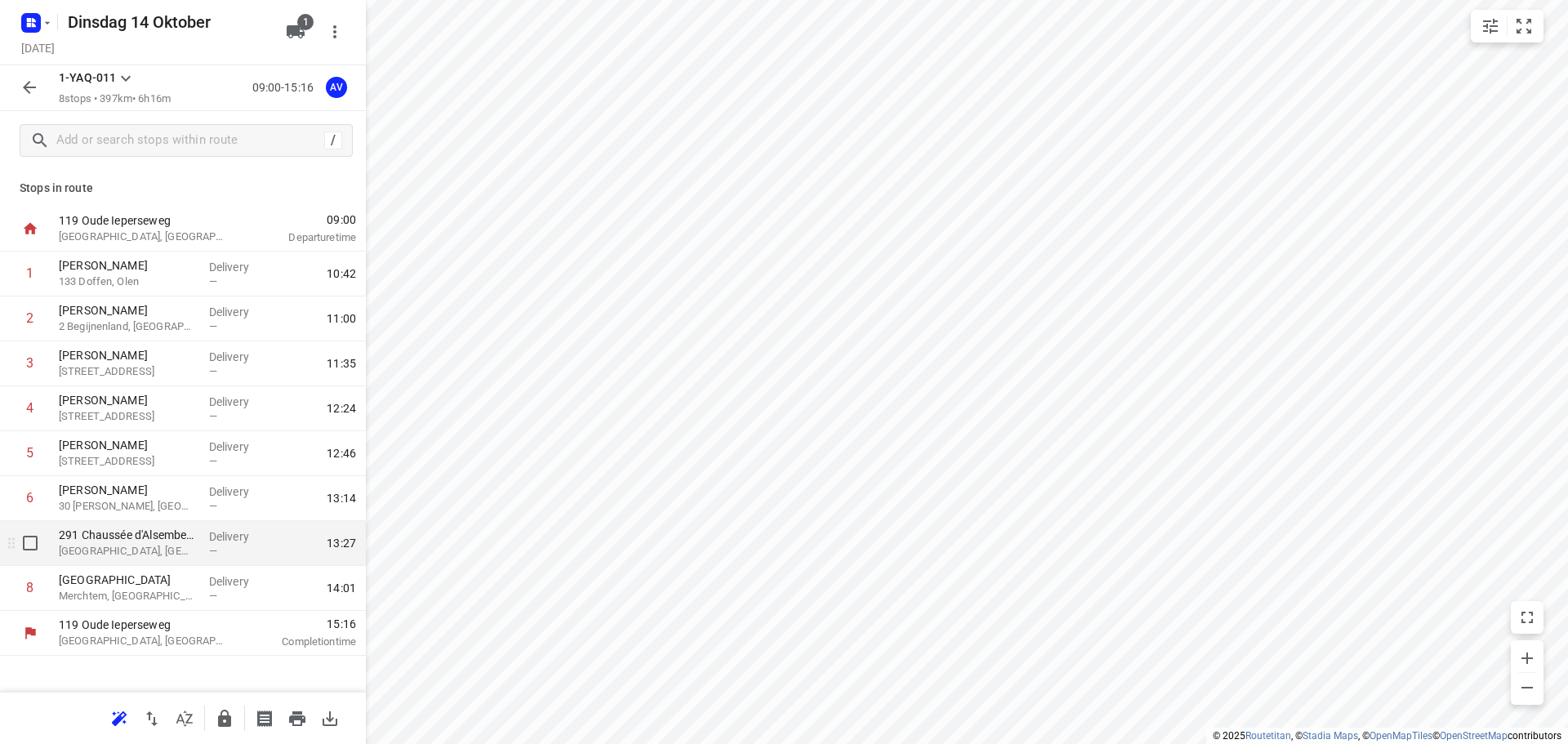
drag, startPoint x: 151, startPoint y: 554, endPoint x: 167, endPoint y: 548, distance: 17.1
click at [152, 554] on p "[GEOGRAPHIC_DATA], [GEOGRAPHIC_DATA]" at bounding box center [127, 552] width 137 height 17
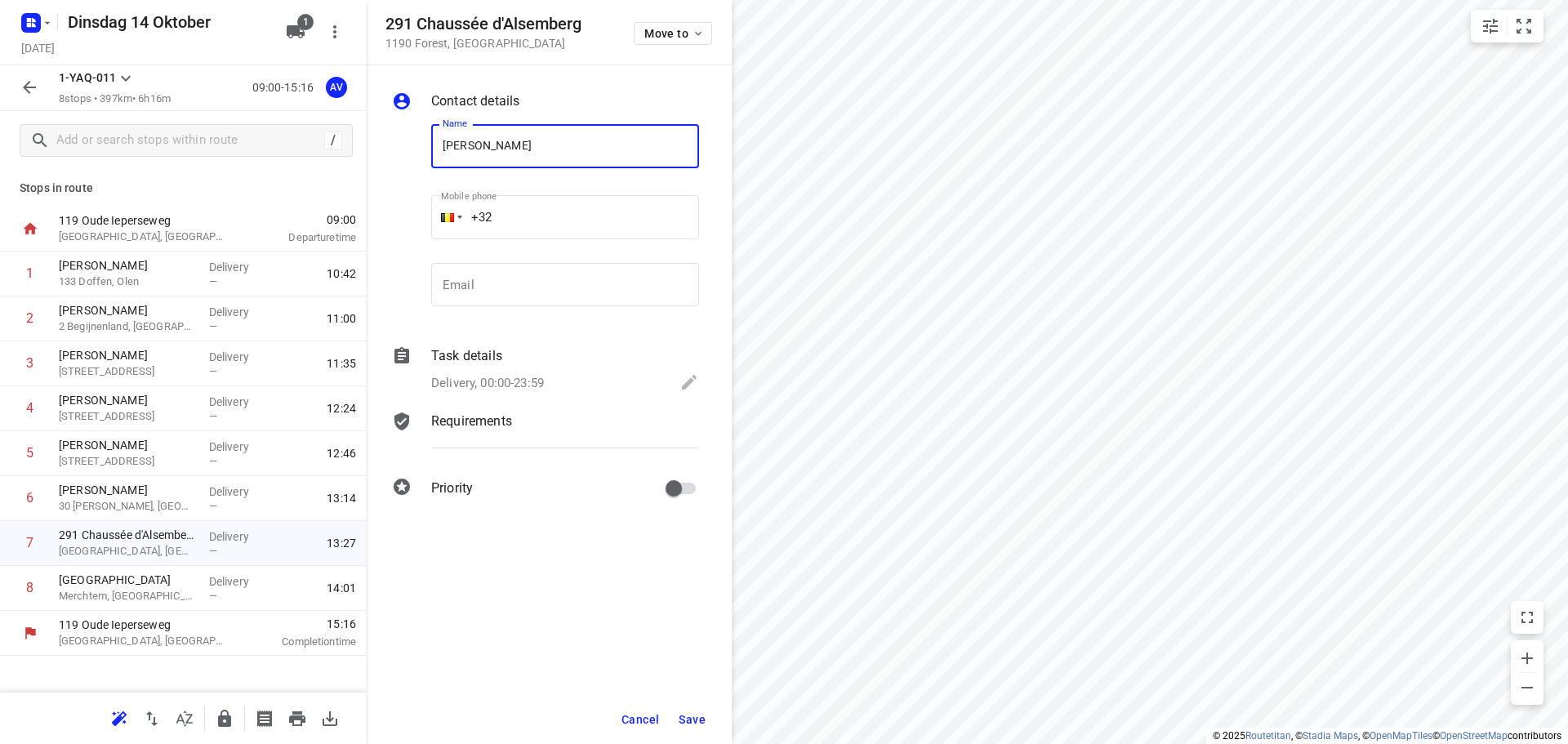
type input "[PERSON_NAME]"
click at [568, 214] on input "+32" at bounding box center [564, 217] width 268 height 44
type input "[PHONE_NUMBER]"
click at [529, 380] on p "Delivery, 00:00-23:59" at bounding box center [487, 383] width 112 height 18
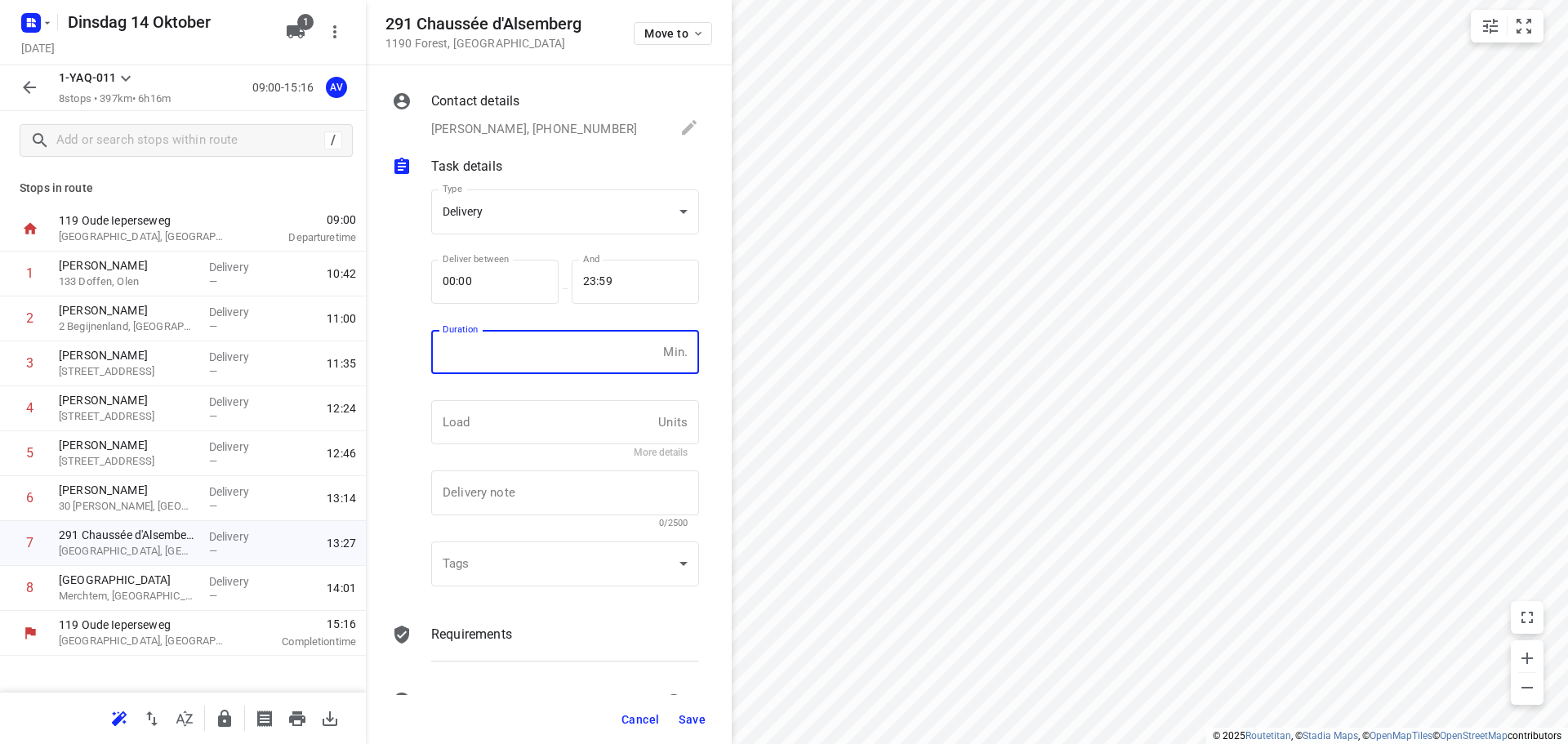
click at [536, 362] on input "number" at bounding box center [543, 352] width 225 height 44
type input "1"
click at [693, 717] on span "Save" at bounding box center [691, 720] width 27 height 13
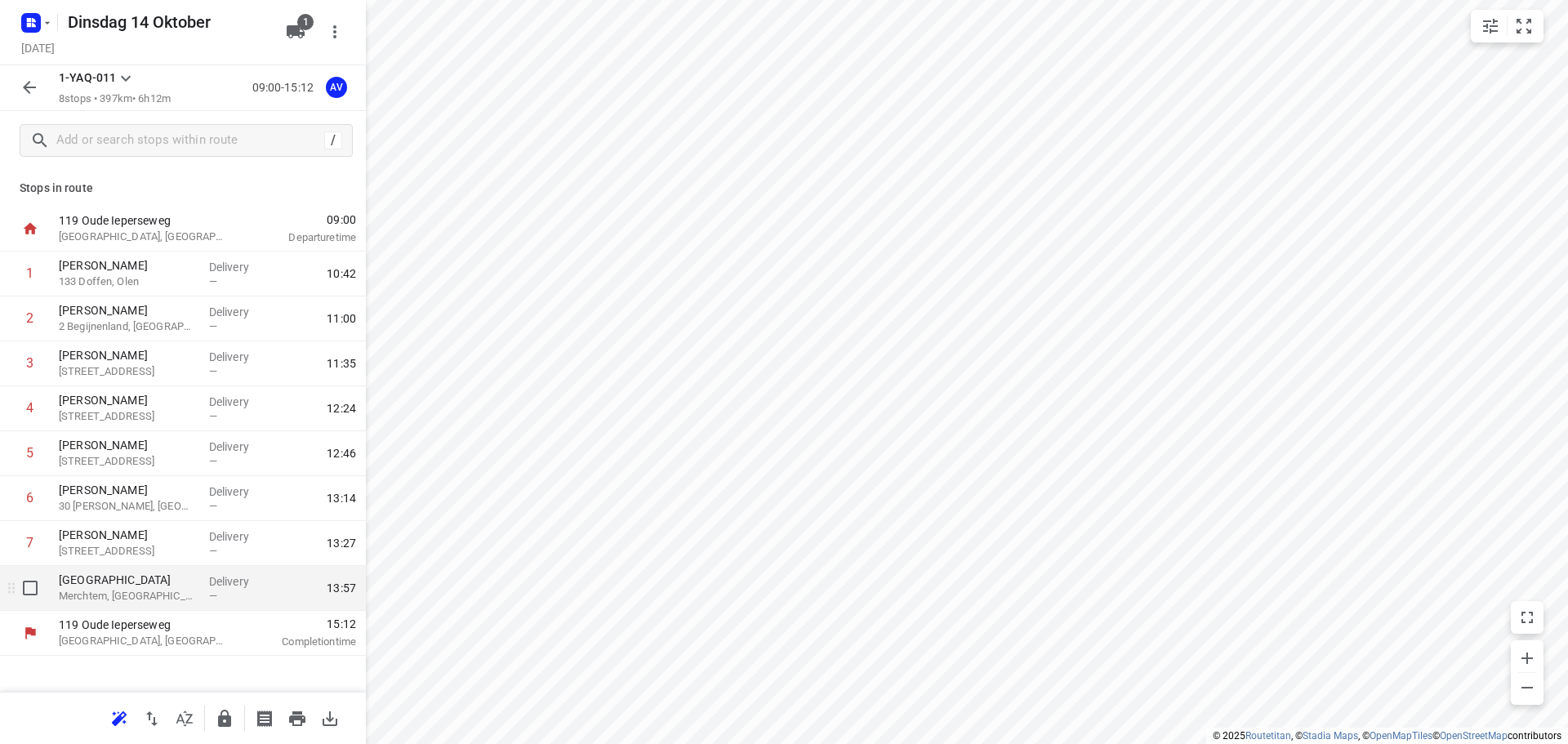
click at [169, 593] on p "Merchtem, [GEOGRAPHIC_DATA]" at bounding box center [127, 597] width 137 height 17
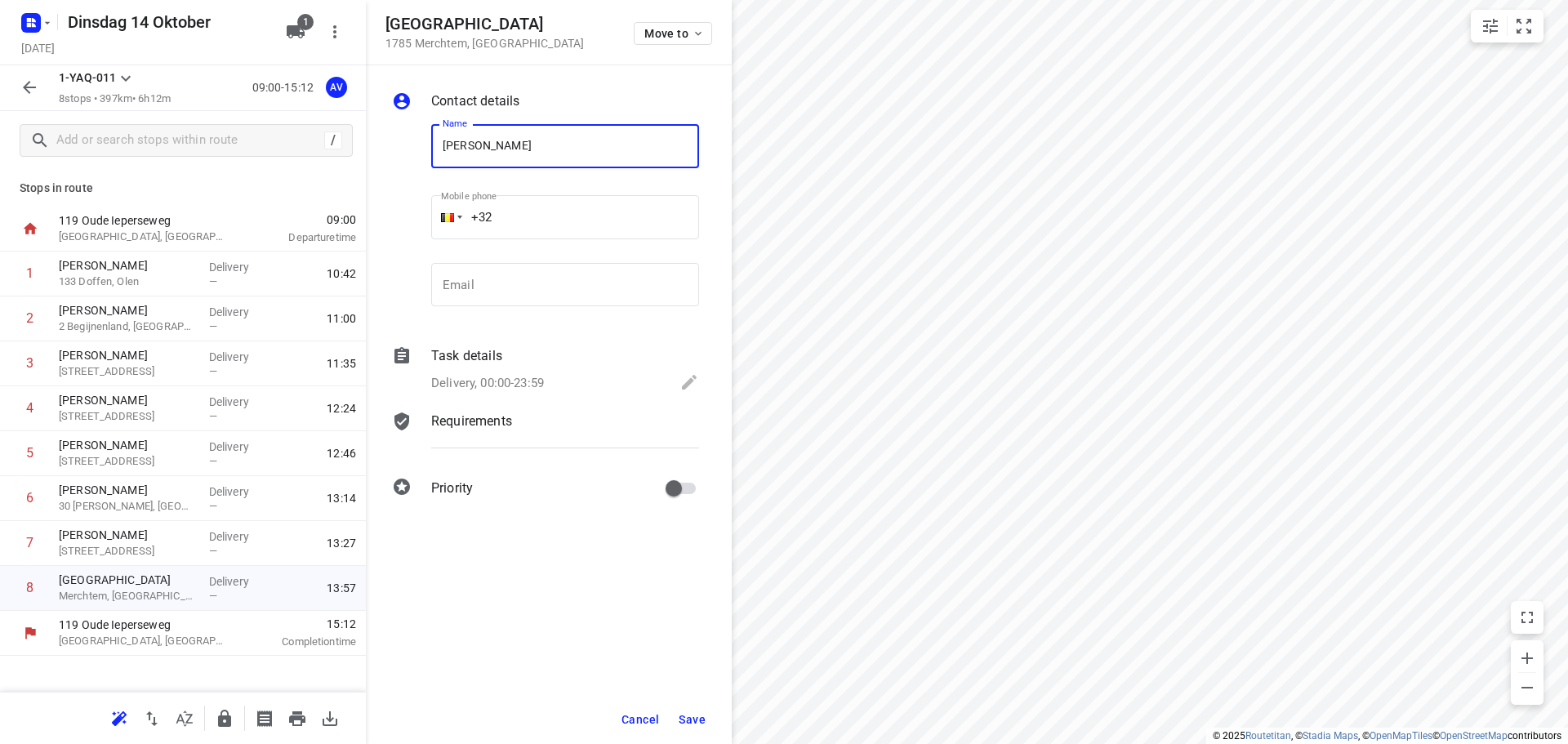
type input "[PERSON_NAME]"
drag, startPoint x: 527, startPoint y: 215, endPoint x: 554, endPoint y: 189, distance: 37.5
click at [528, 215] on input "+32" at bounding box center [564, 217] width 268 height 44
type input "[PHONE_NUMBER]"
click at [540, 380] on p "Delivery, 00:00-23:59" at bounding box center [487, 383] width 112 height 18
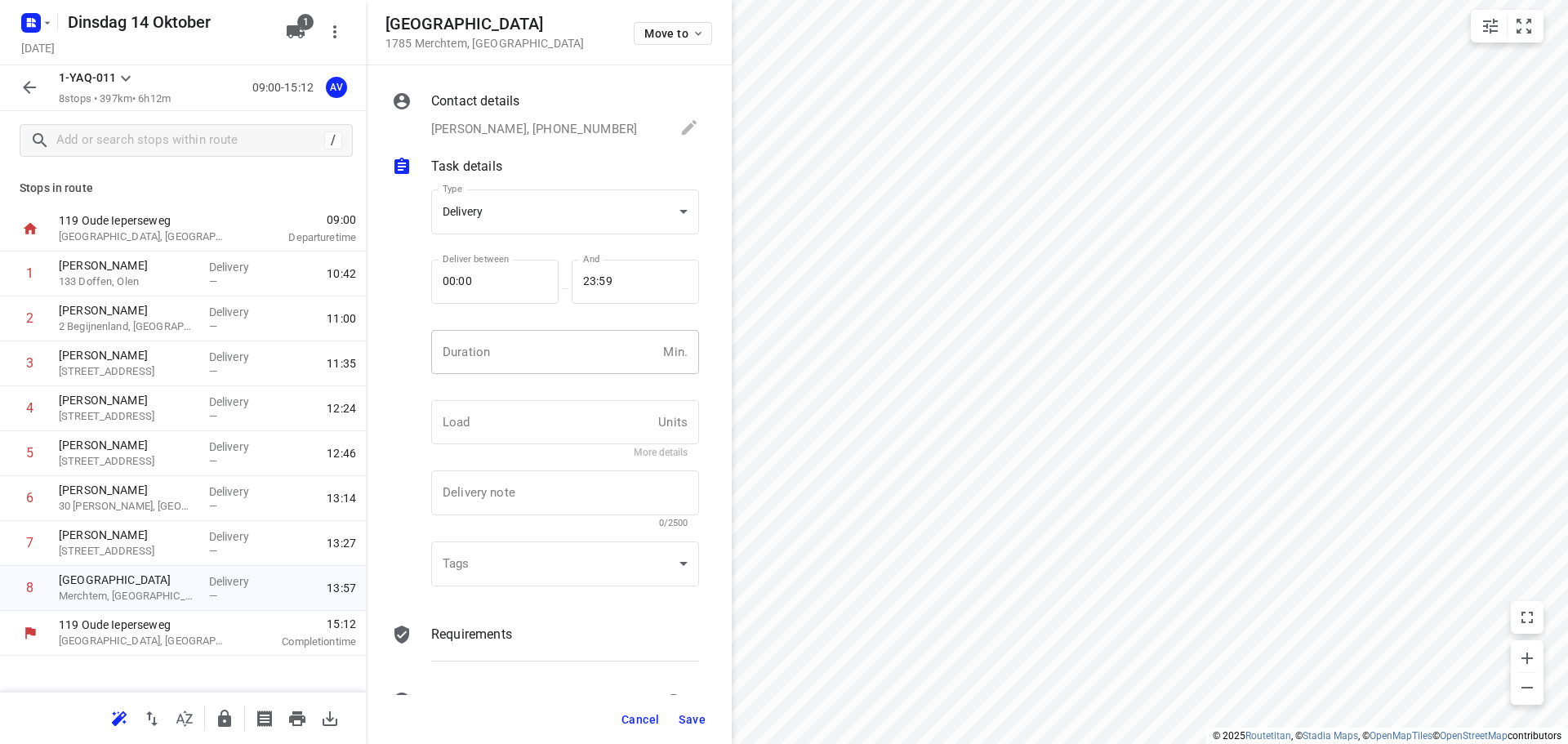
click at [548, 355] on input "number" at bounding box center [543, 352] width 225 height 44
type input "1"
click at [692, 721] on span "Save" at bounding box center [691, 720] width 27 height 13
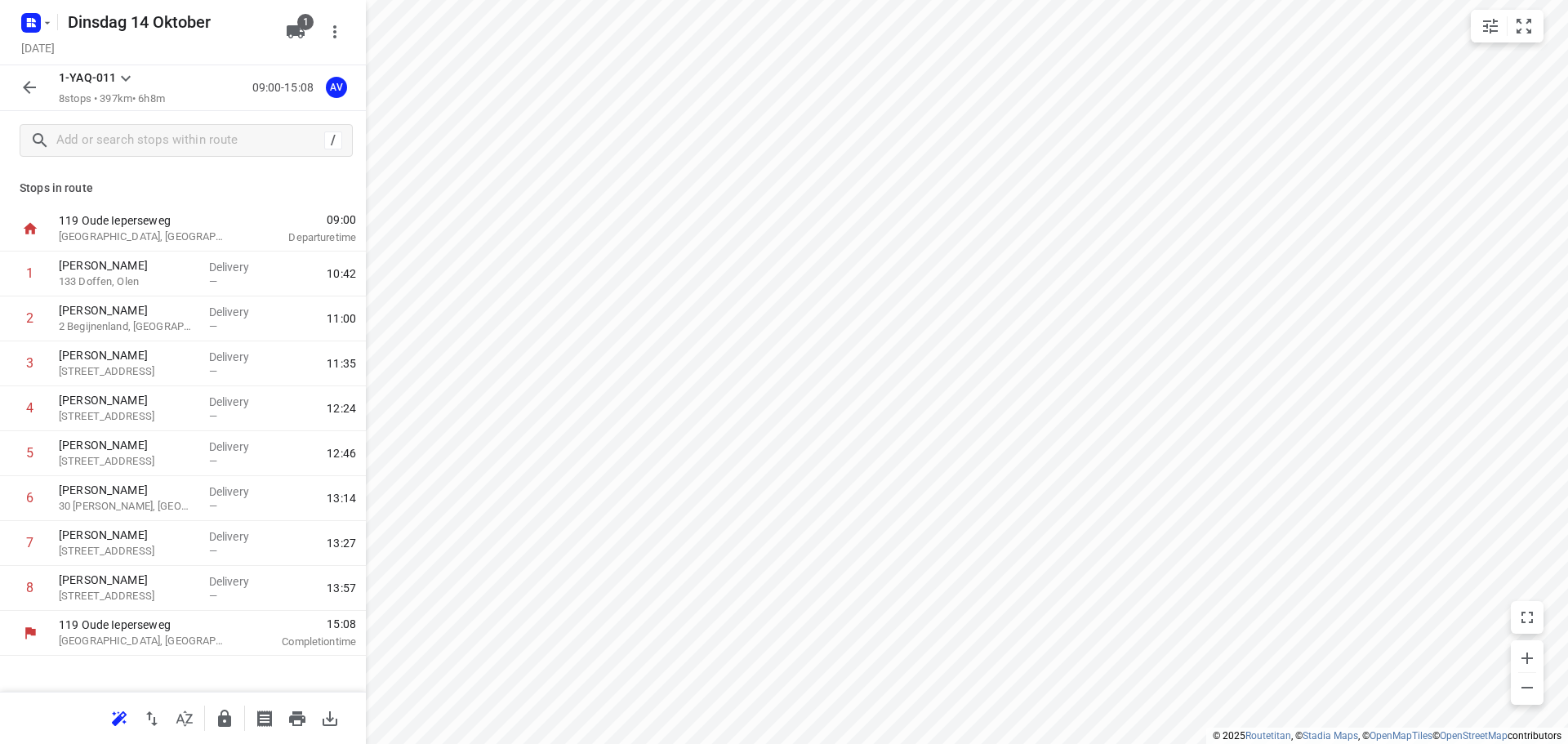
click at [30, 90] on icon "button" at bounding box center [29, 87] width 19 height 19
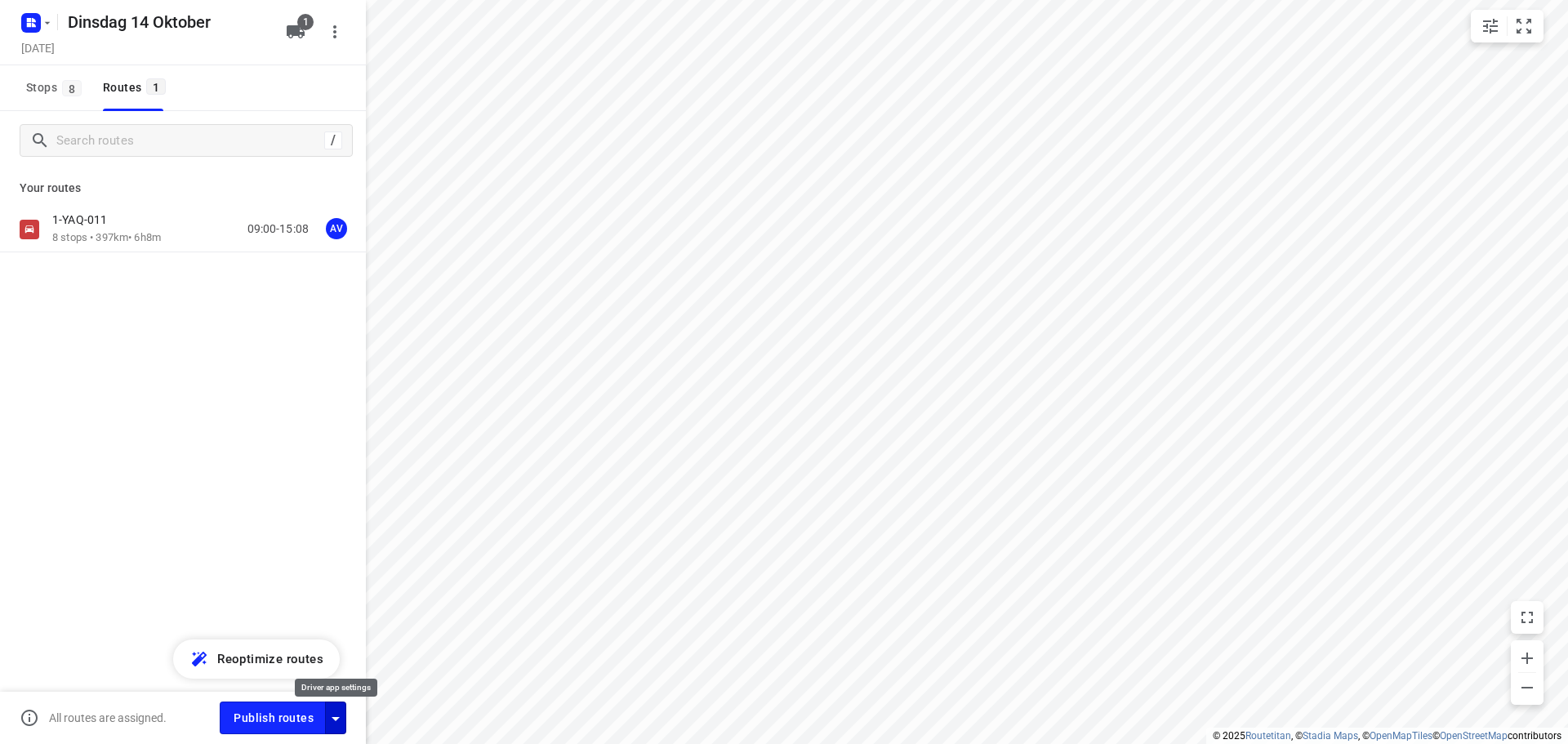
click at [335, 715] on icon "button" at bounding box center [335, 718] width 19 height 19
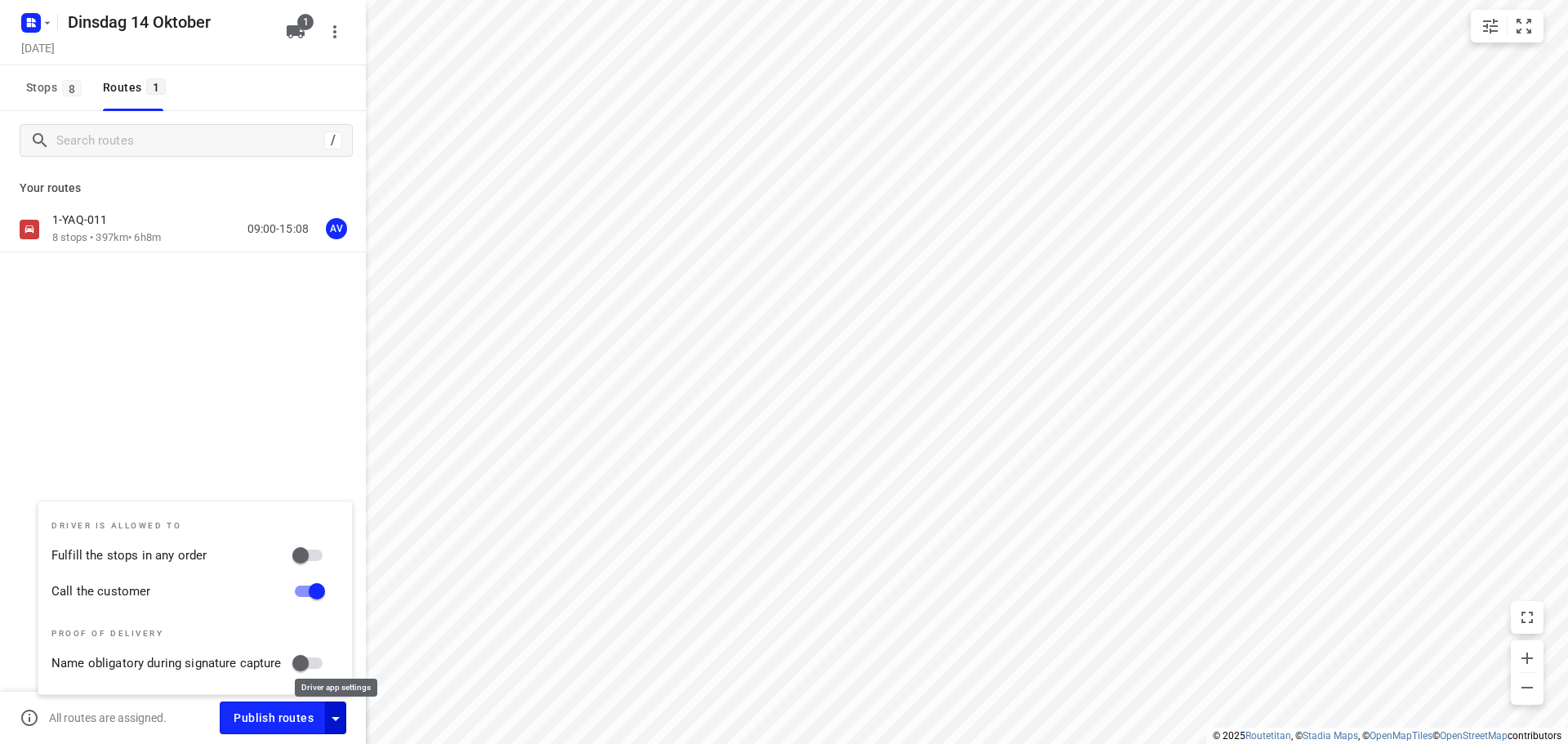
click at [335, 715] on icon "button" at bounding box center [335, 718] width 19 height 19
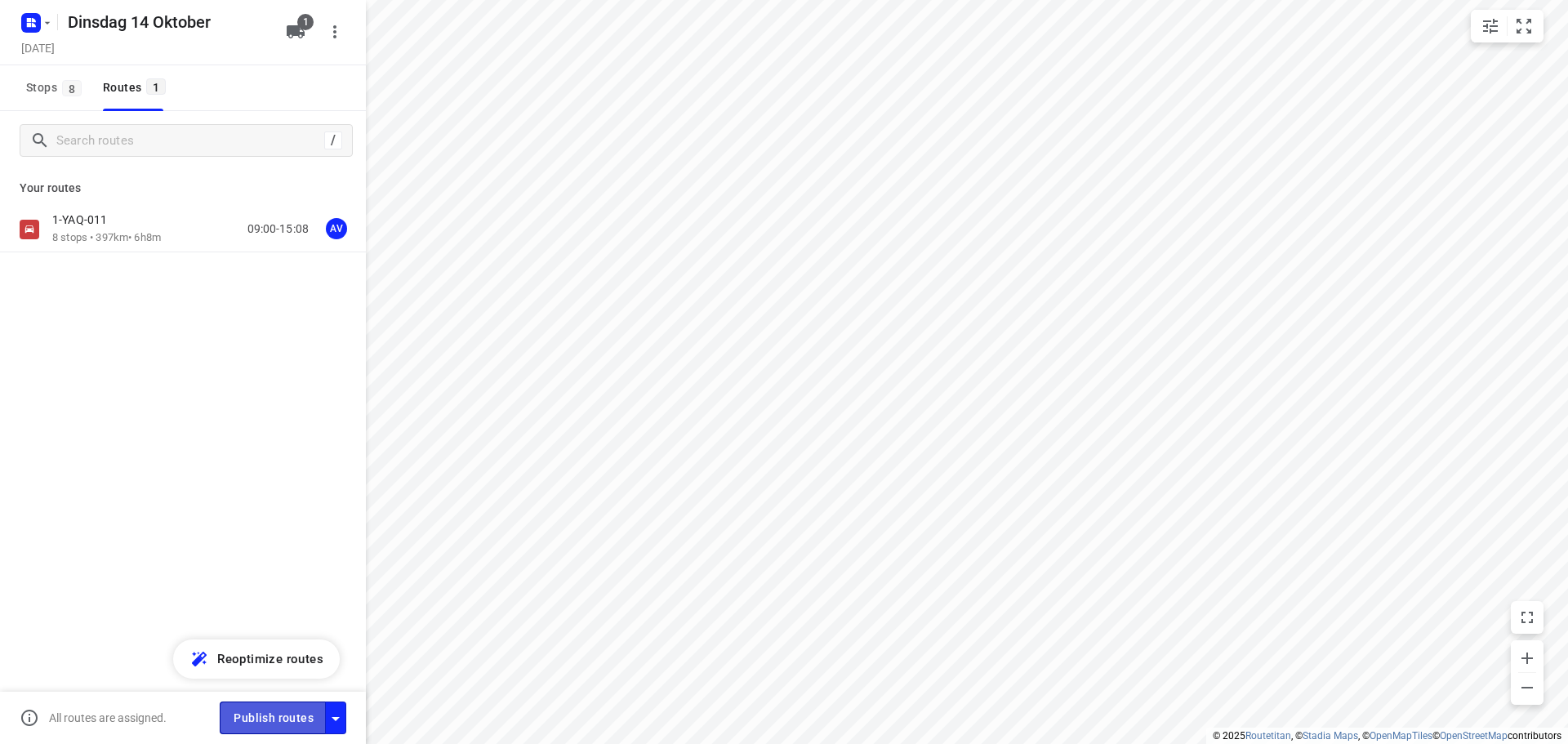
click at [282, 715] on span "Publish routes" at bounding box center [273, 718] width 80 height 20
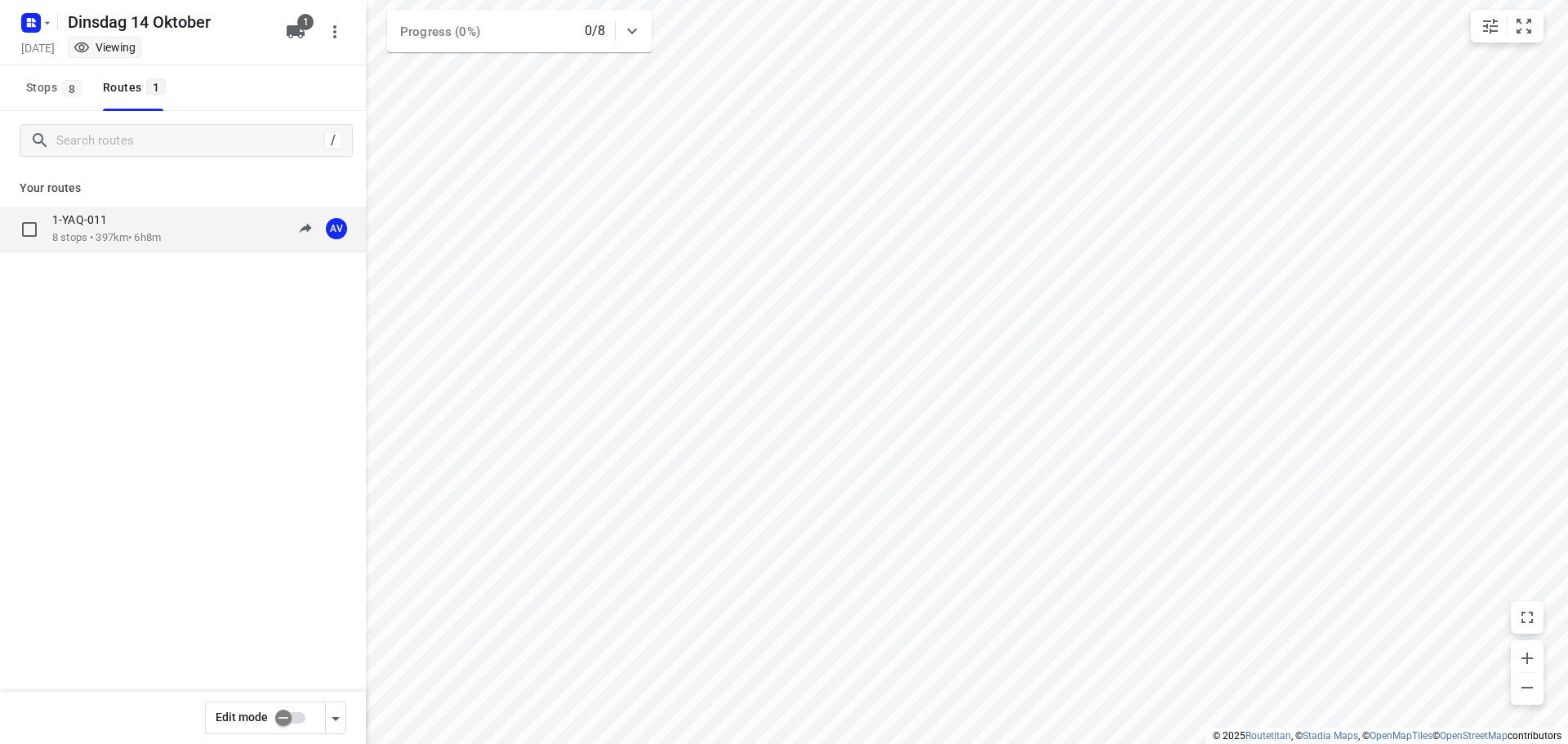
click at [202, 233] on div "1-YAQ-011 8 stops • 397km • 6h8m 09:00-15:08 AV" at bounding box center [209, 229] width 314 height 33
